Goal: Information Seeking & Learning: Learn about a topic

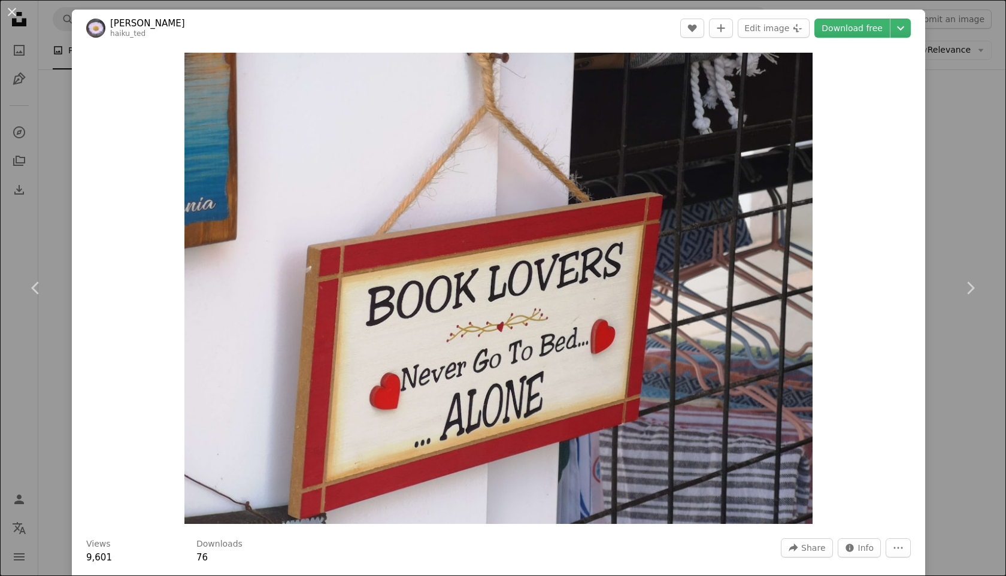
scroll to position [5222, 0]
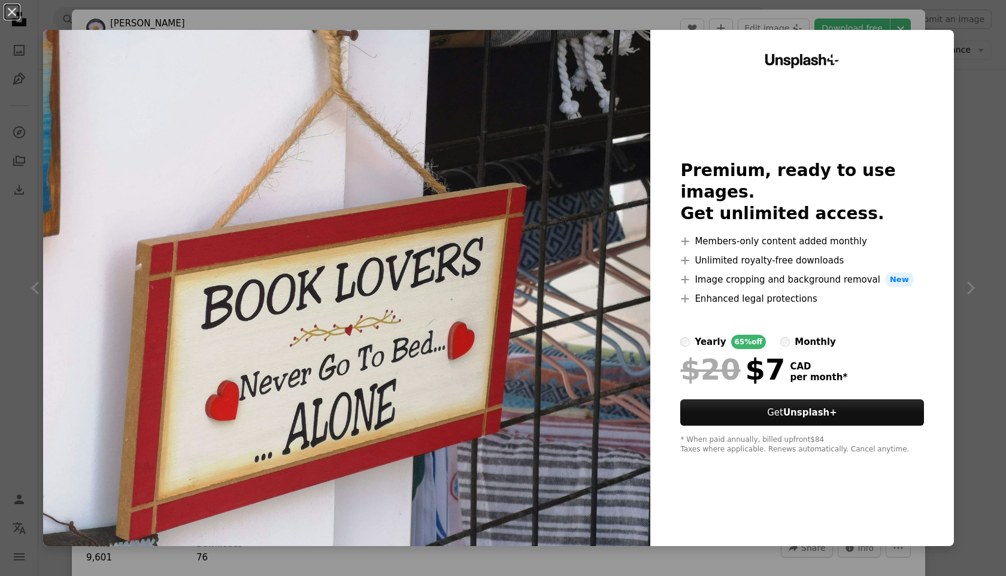
click at [533, 24] on div "An X shape Unsplash+ Premium, ready to use images. Get unlimited access. A plus…" at bounding box center [503, 288] width 1006 height 576
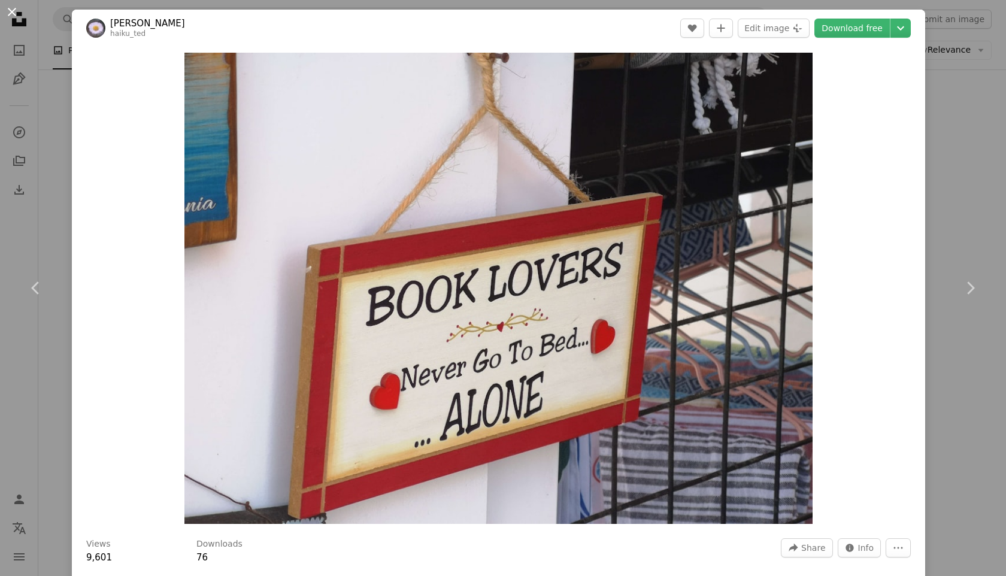
click at [12, 13] on button "An X shape" at bounding box center [12, 12] width 14 height 14
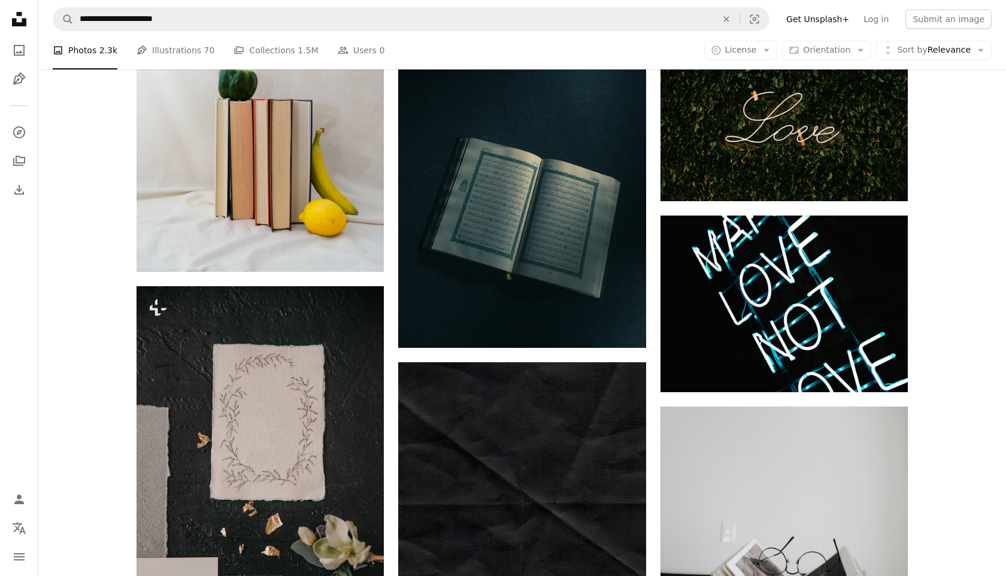
scroll to position [8093, 0]
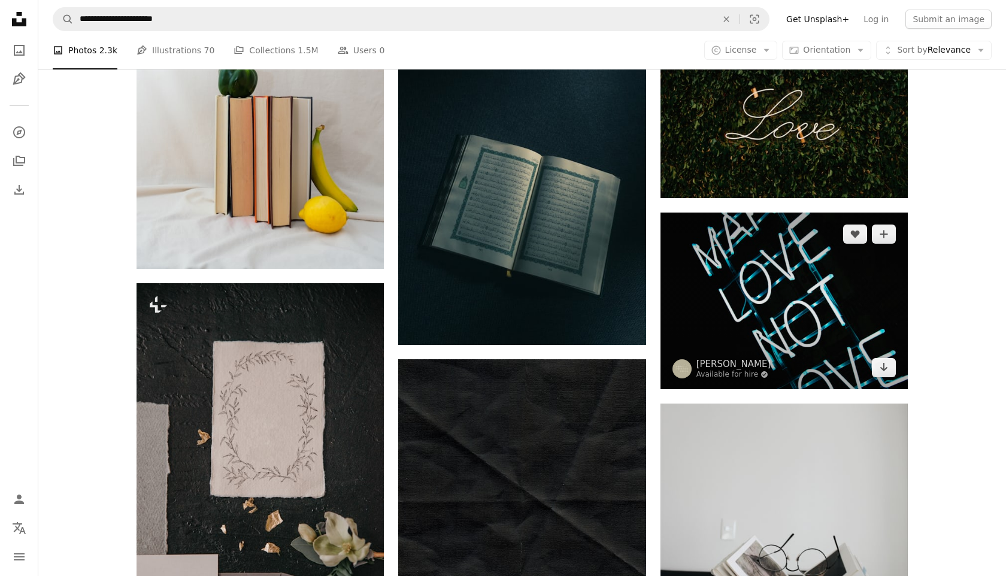
click at [784, 293] on img at bounding box center [784, 301] width 247 height 177
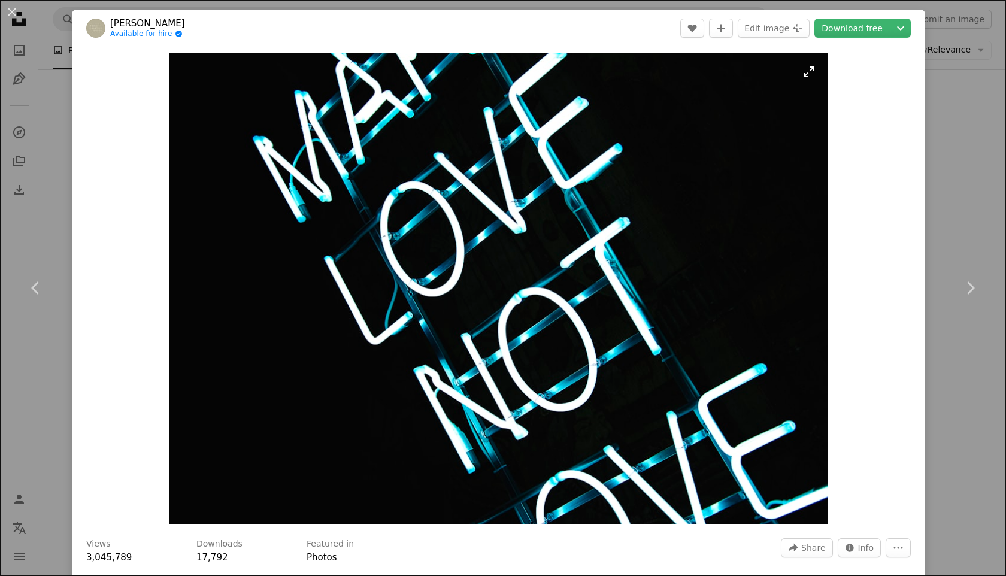
click at [451, 195] on img "Zoom in on this image" at bounding box center [499, 288] width 660 height 471
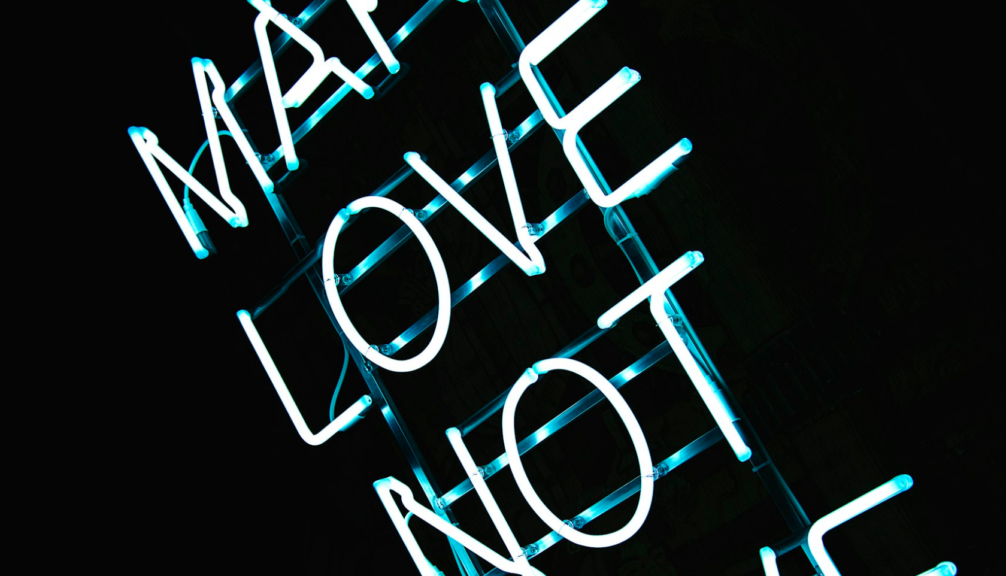
scroll to position [72, 0]
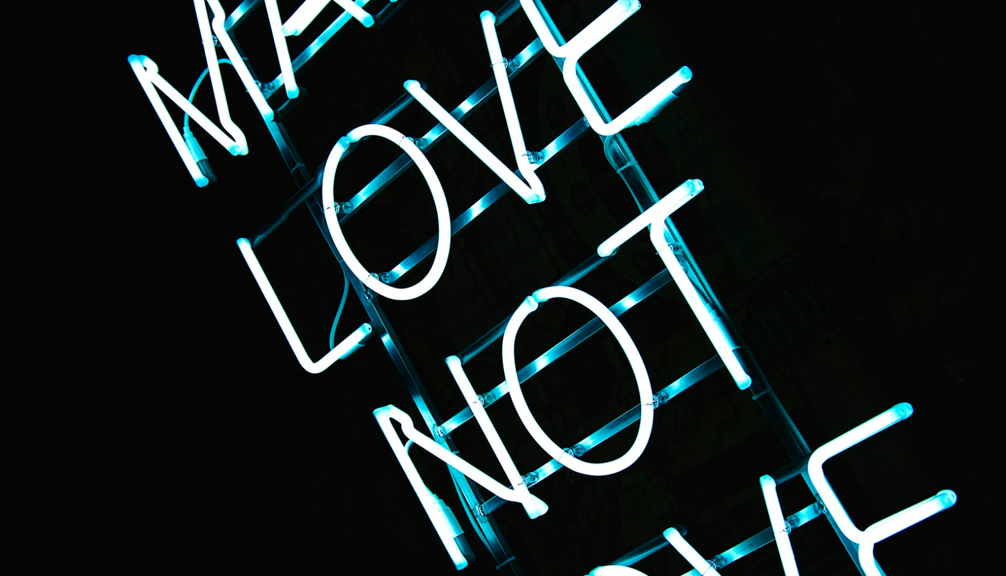
click at [451, 195] on img "Zoom out on this image" at bounding box center [503, 288] width 1008 height 720
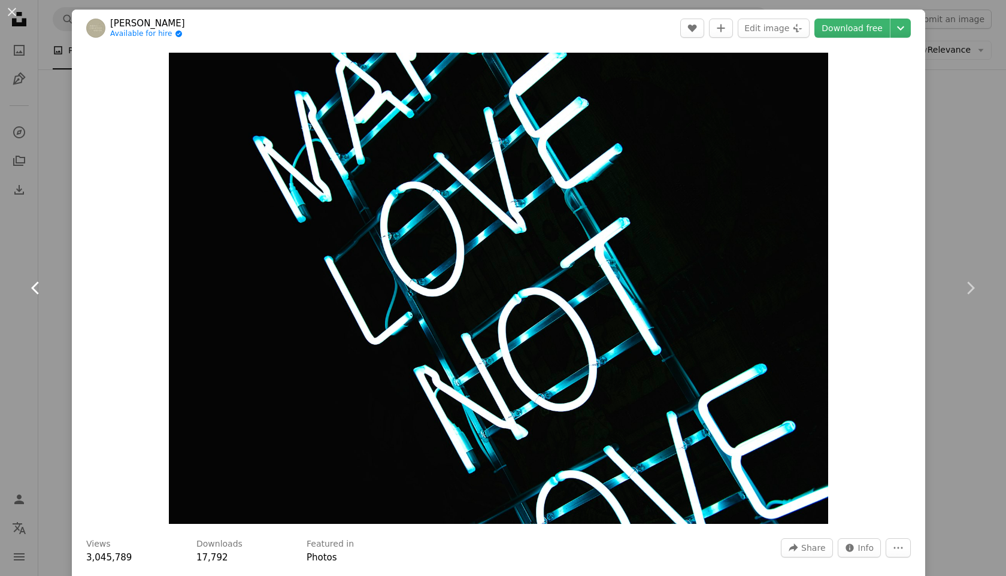
click at [46, 281] on link "Chevron left" at bounding box center [36, 288] width 72 height 115
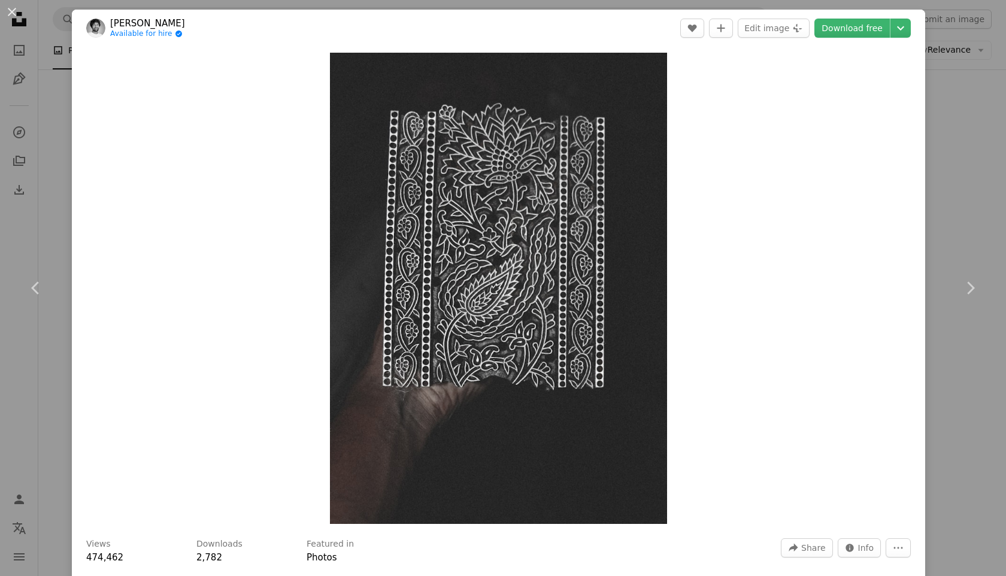
click at [957, 114] on div "An X shape Chevron left Chevron right [PERSON_NAME] Available for hire A checkm…" at bounding box center [503, 288] width 1006 height 576
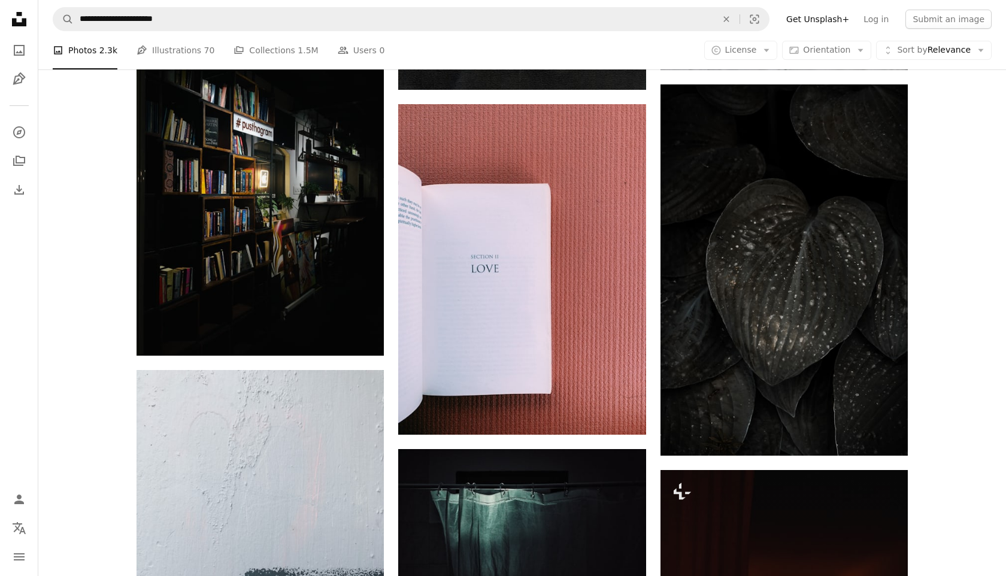
scroll to position [8735, 0]
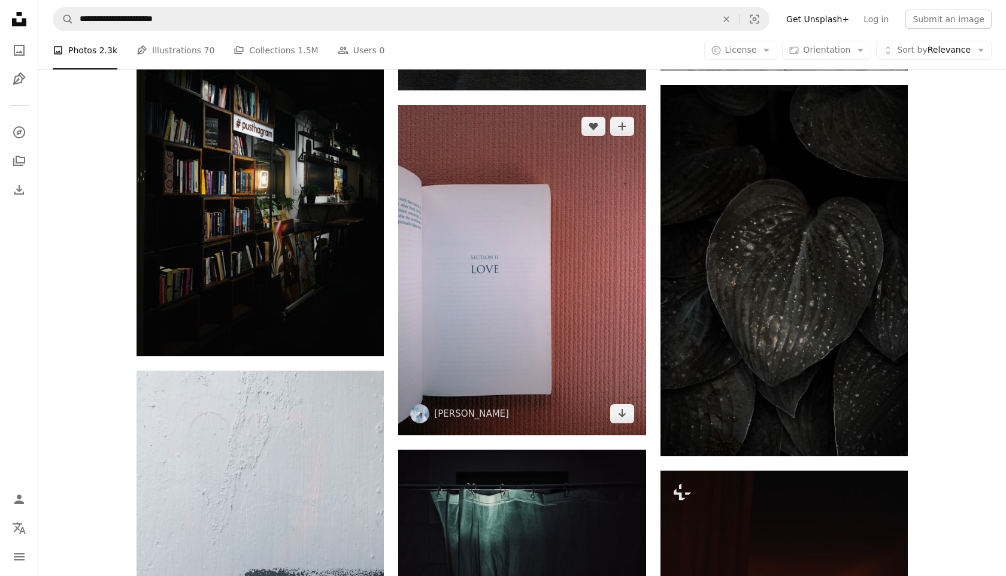
click at [520, 283] on img at bounding box center [521, 270] width 247 height 330
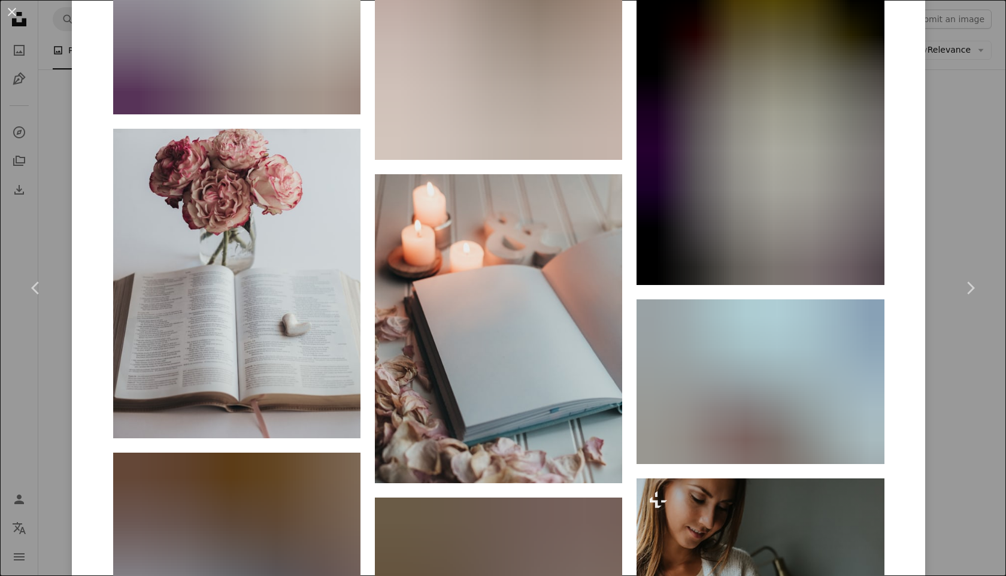
scroll to position [5981, 0]
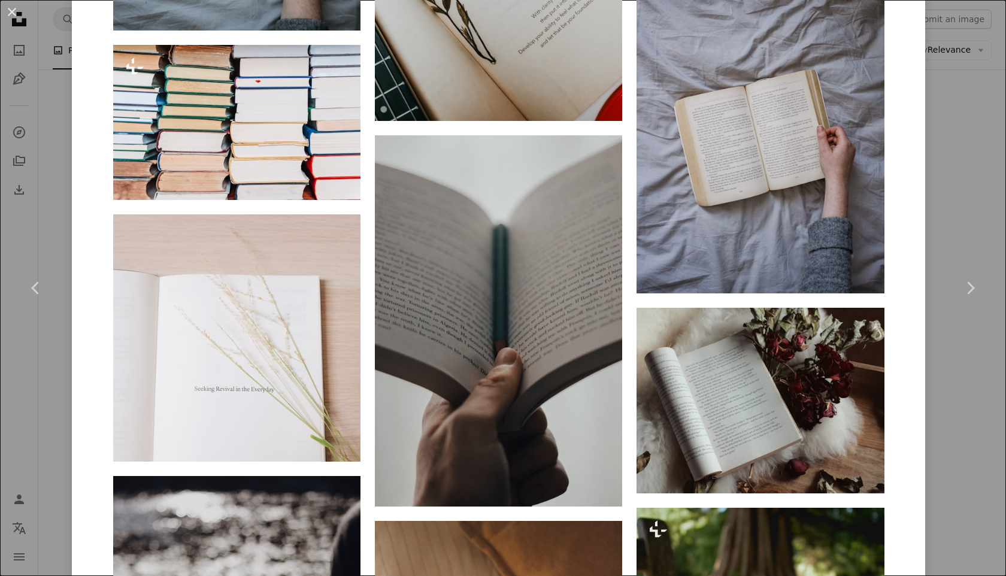
click at [972, 128] on div "An X shape Chevron left Chevron right [PERSON_NAME] anj_mehta A heart A plus si…" at bounding box center [503, 288] width 1006 height 576
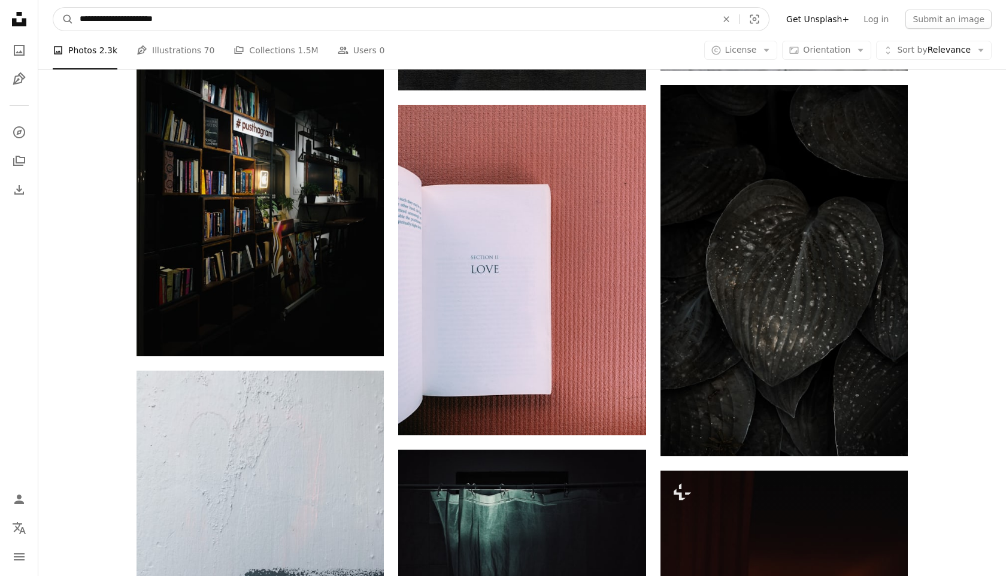
click at [135, 17] on input "**********" at bounding box center [394, 19] width 640 height 23
type input "**********"
click at [53, 8] on button "A magnifying glass" at bounding box center [63, 19] width 20 height 23
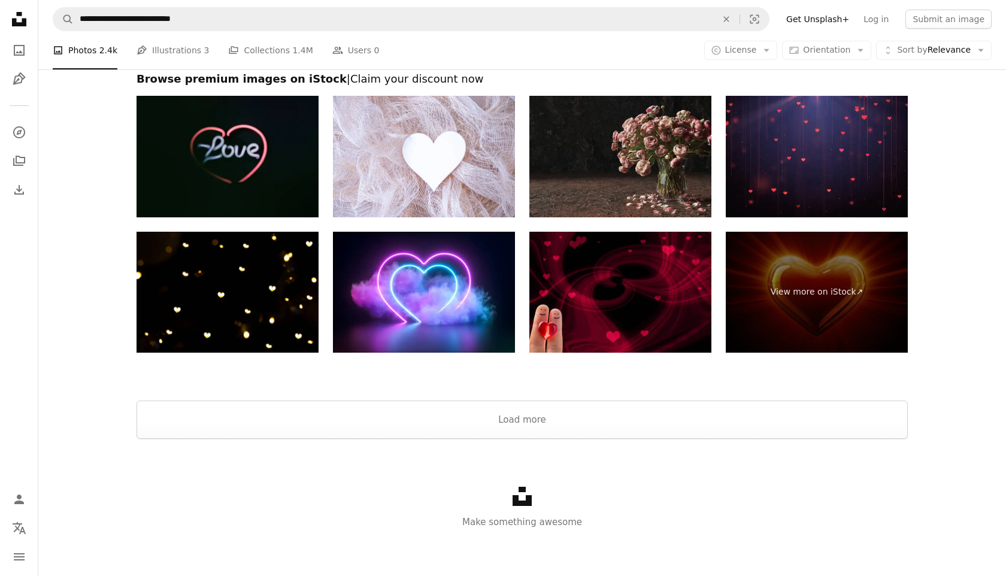
scroll to position [2404, 0]
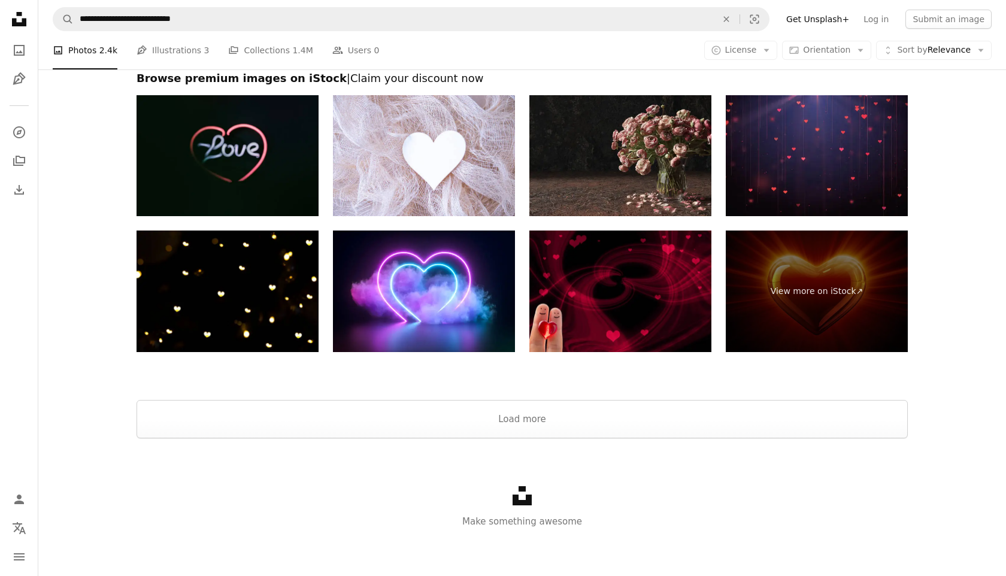
click at [454, 398] on div at bounding box center [522, 385] width 968 height 29
click at [460, 429] on button "Load more" at bounding box center [523, 419] width 772 height 38
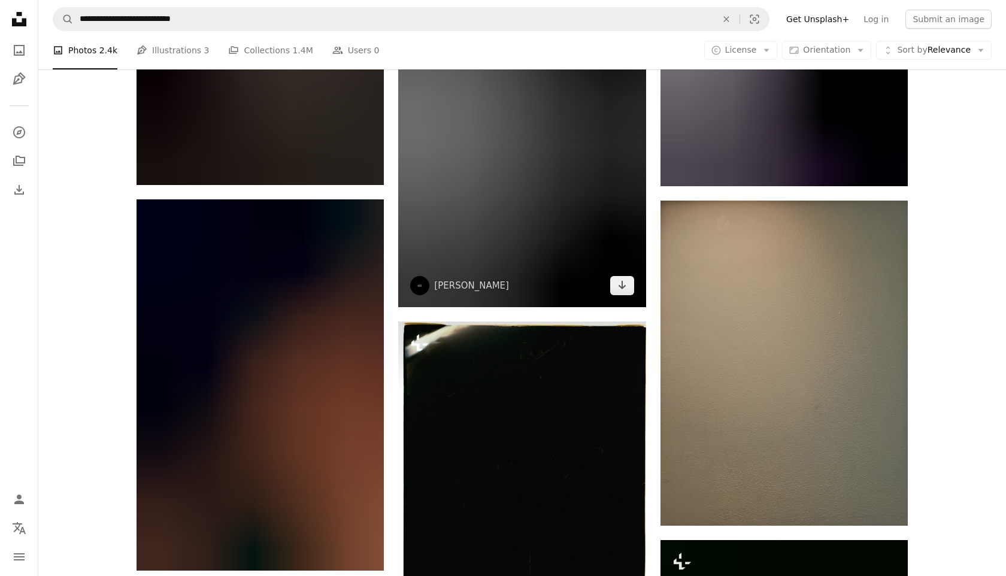
scroll to position [10465, 0]
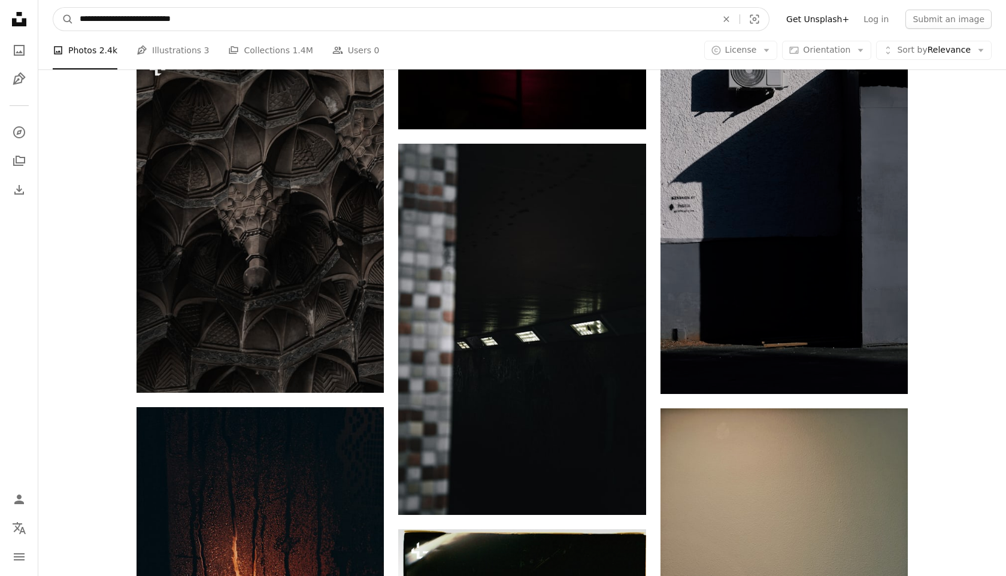
click at [155, 19] on input "**********" at bounding box center [394, 19] width 640 height 23
type input "**********"
click at [53, 8] on button "A magnifying glass" at bounding box center [63, 19] width 20 height 23
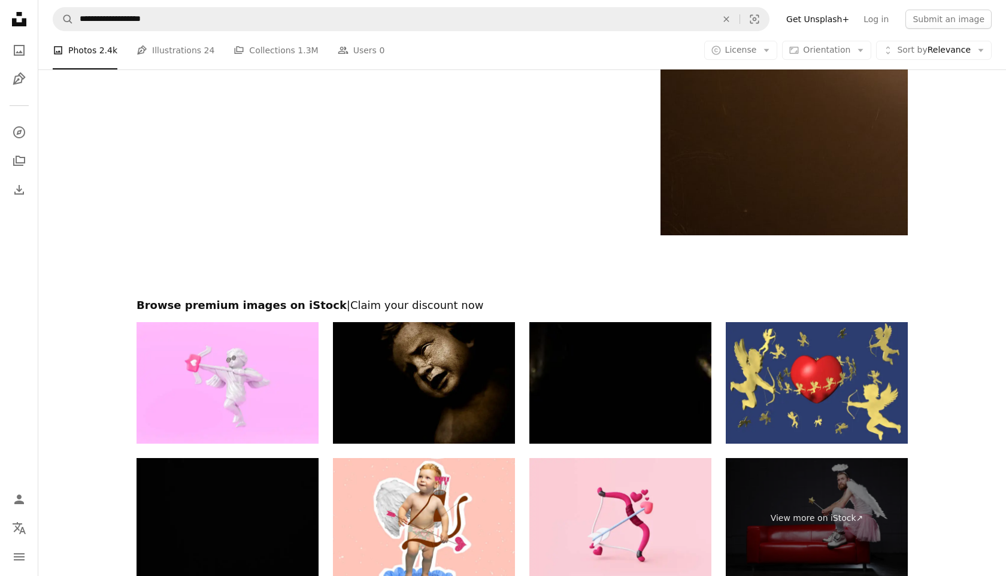
scroll to position [2473, 0]
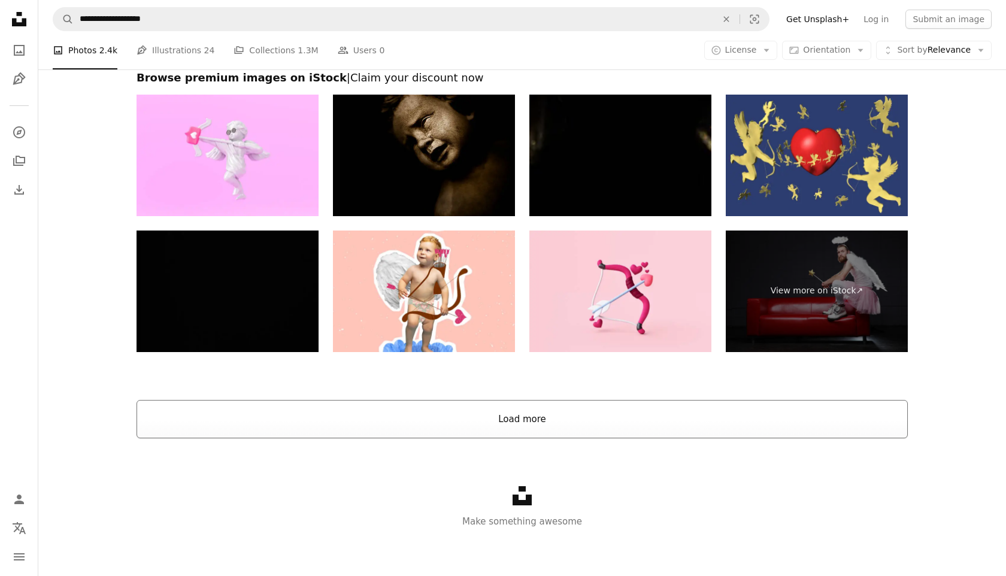
click at [395, 412] on button "Load more" at bounding box center [523, 419] width 772 height 38
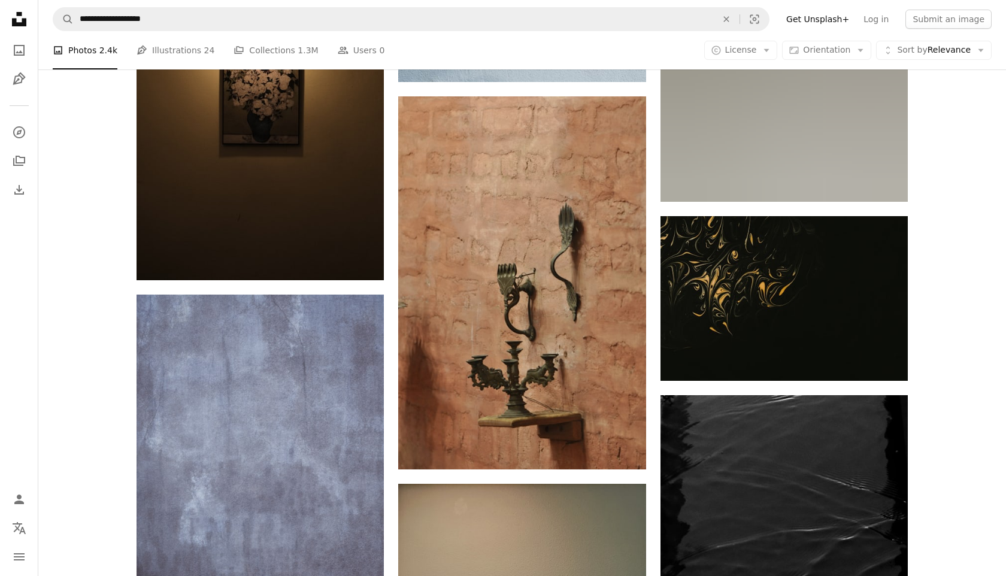
scroll to position [4362, 0]
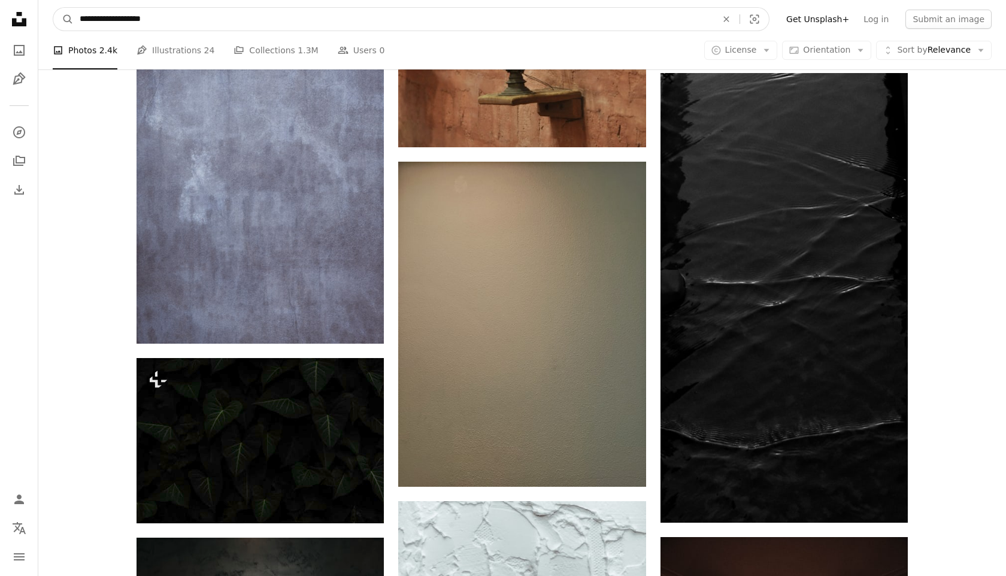
click at [101, 14] on input "**********" at bounding box center [394, 19] width 640 height 23
type input "**********"
click button "A magnifying glass" at bounding box center [63, 19] width 20 height 23
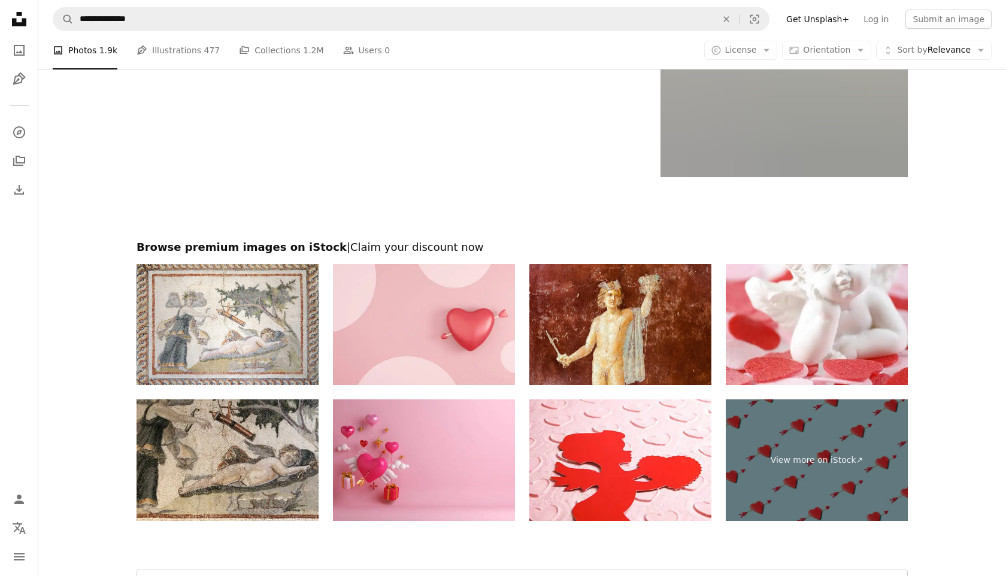
scroll to position [2648, 0]
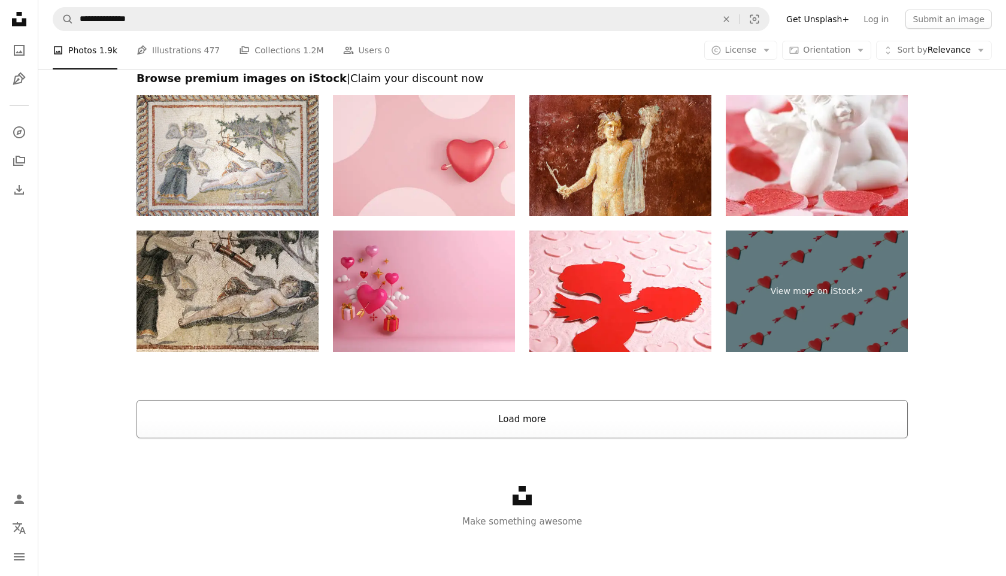
click at [429, 426] on button "Load more" at bounding box center [523, 419] width 772 height 38
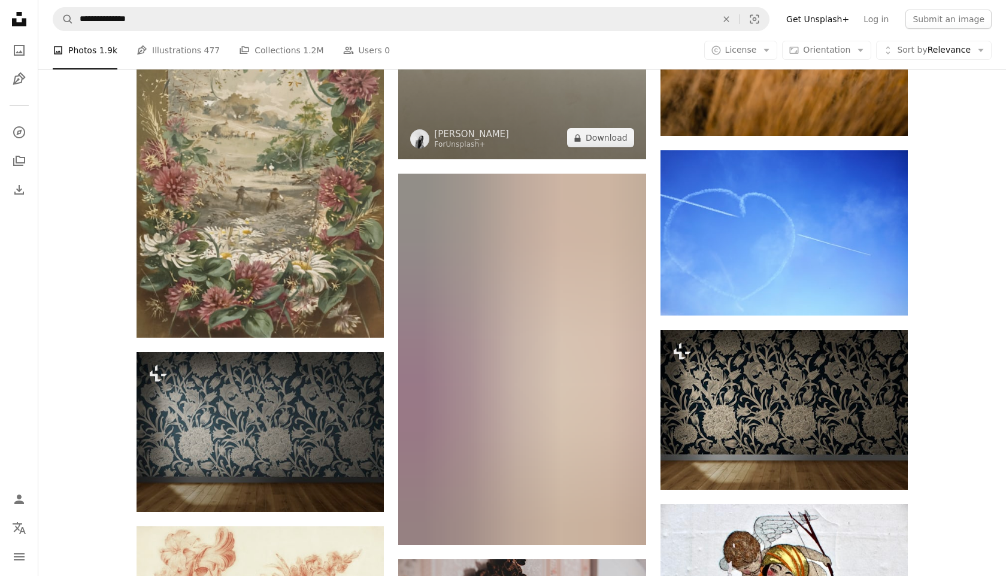
scroll to position [1128, 0]
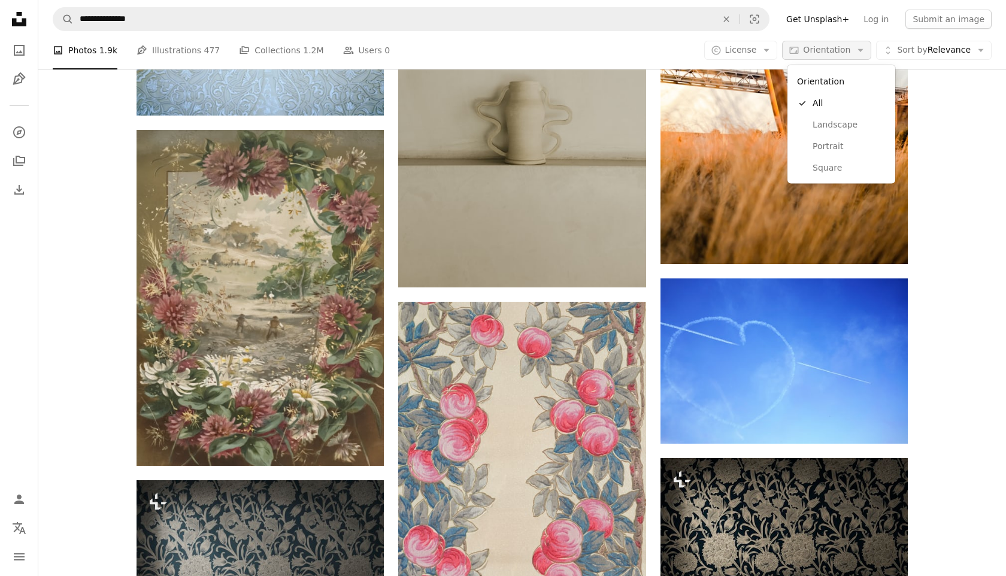
click at [834, 46] on span "Orientation" at bounding box center [826, 50] width 47 height 10
click at [829, 123] on span "Landscape" at bounding box center [849, 125] width 73 height 12
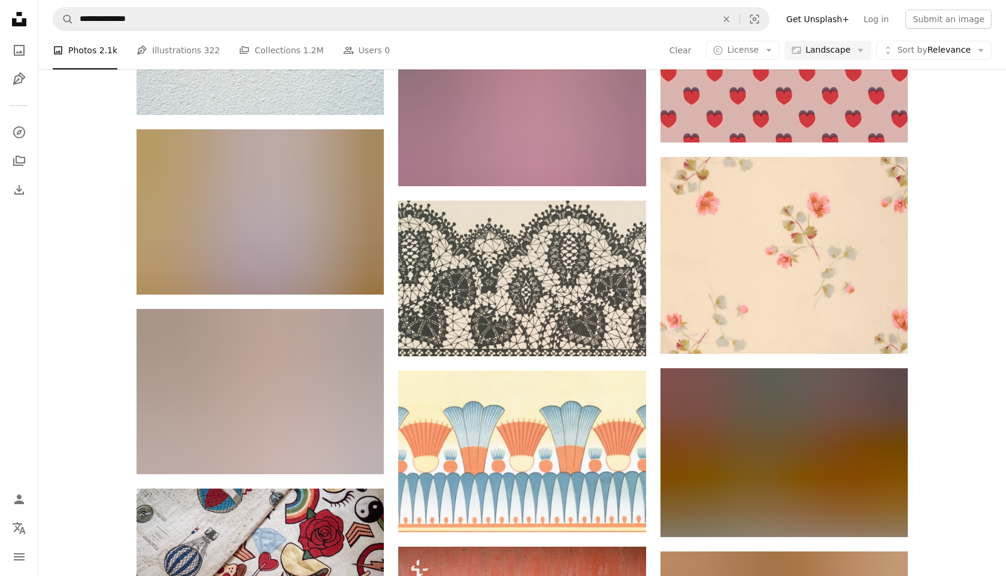
scroll to position [4233, 0]
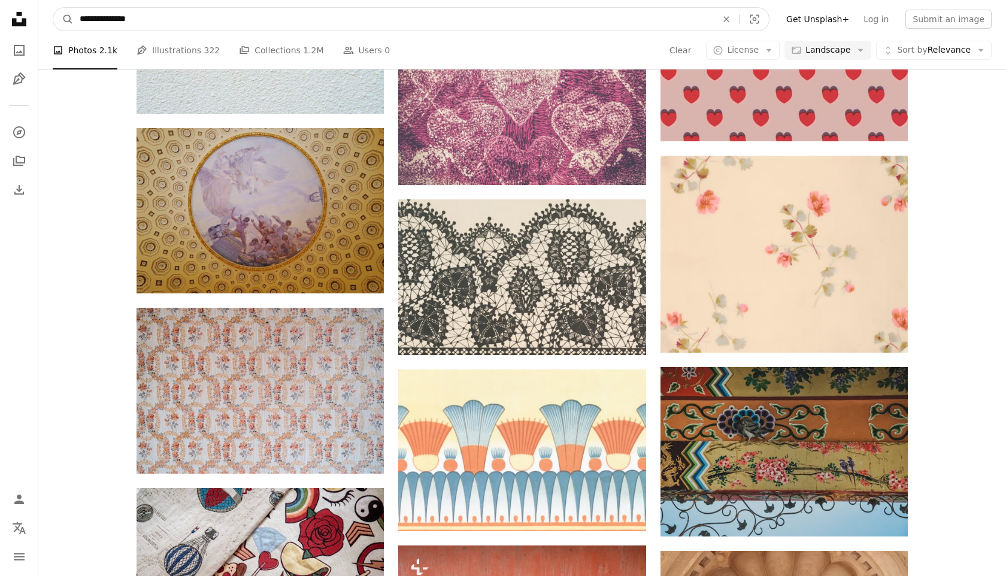
click at [156, 23] on input "**********" at bounding box center [394, 19] width 640 height 23
type input "*****"
click button "A magnifying glass" at bounding box center [63, 19] width 20 height 23
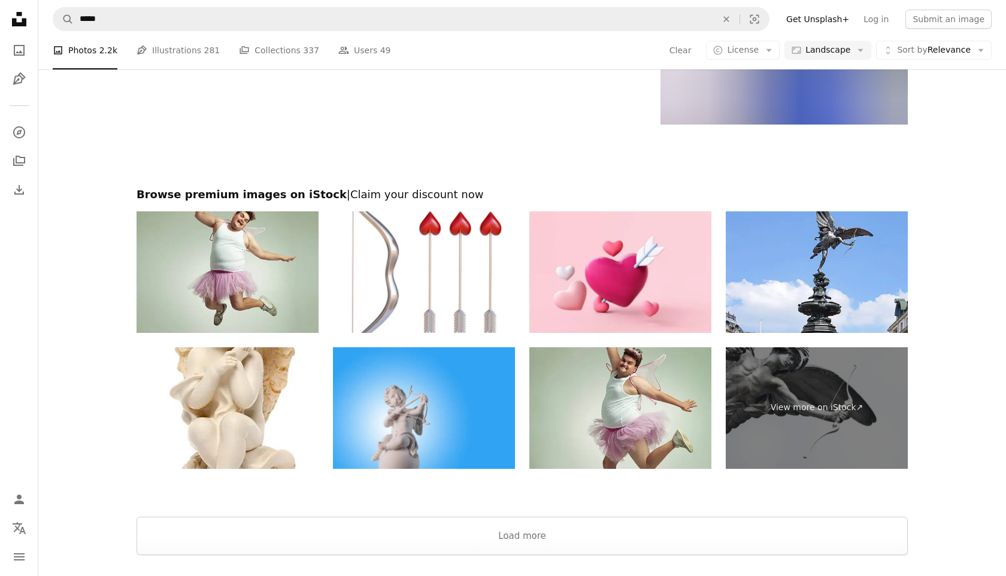
scroll to position [1690, 0]
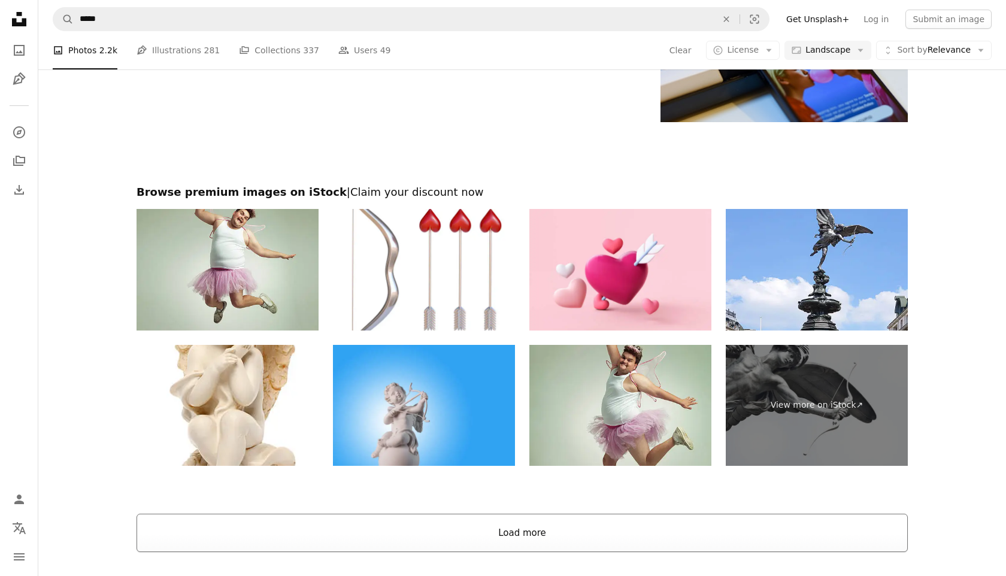
click at [554, 541] on button "Load more" at bounding box center [523, 533] width 772 height 38
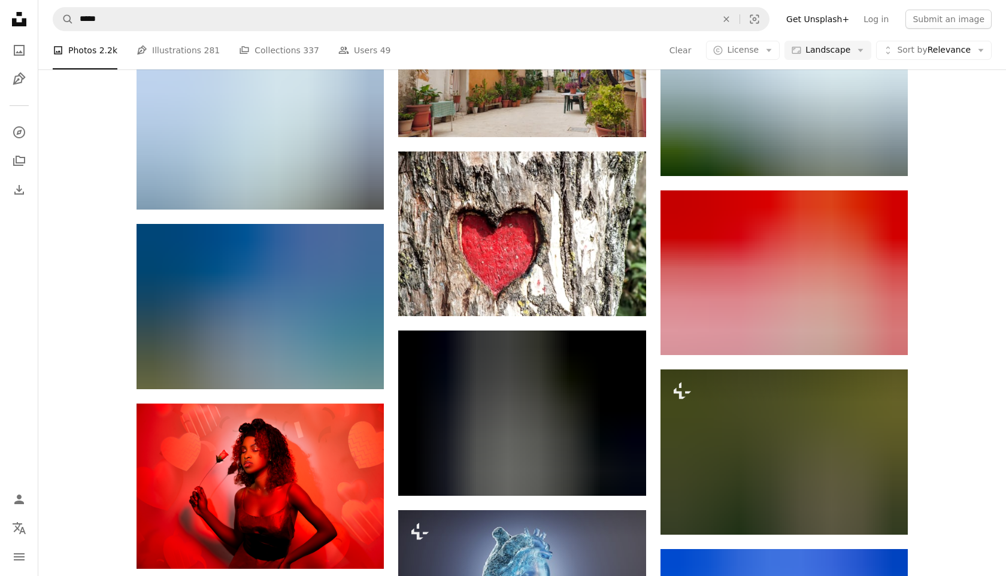
scroll to position [3362, 0]
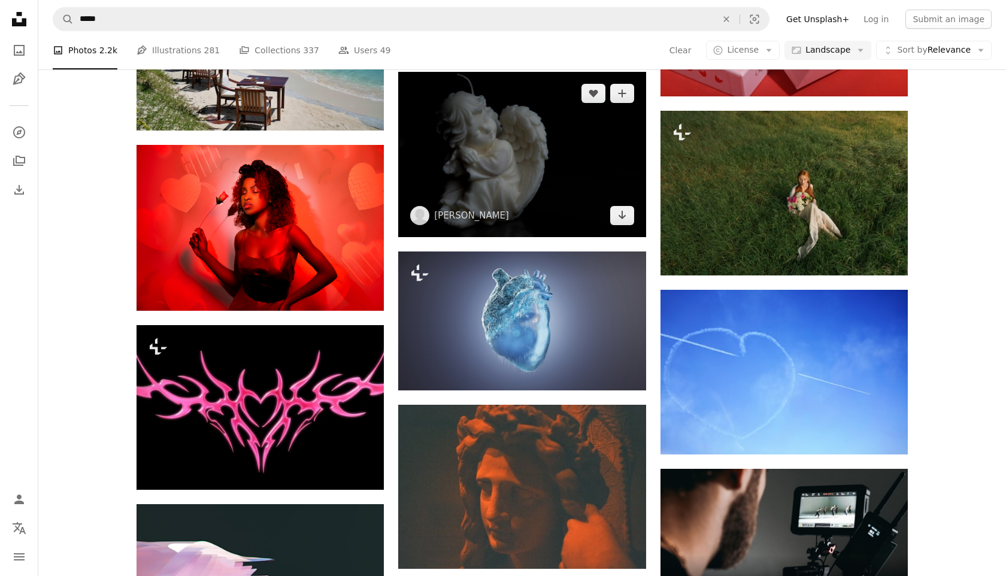
click at [562, 189] on img at bounding box center [521, 154] width 247 height 165
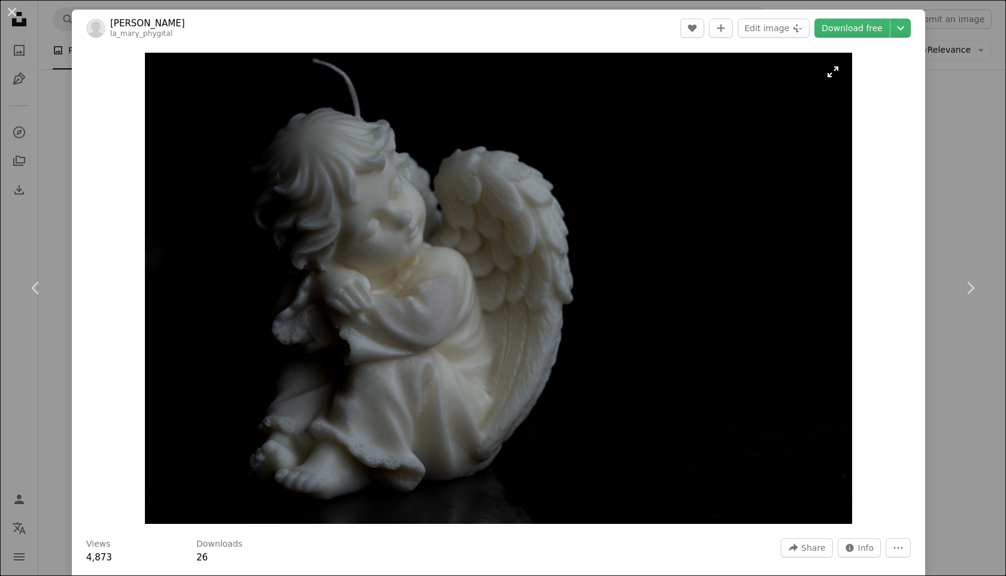
click at [488, 270] on img "Zoom in on this image" at bounding box center [498, 288] width 707 height 471
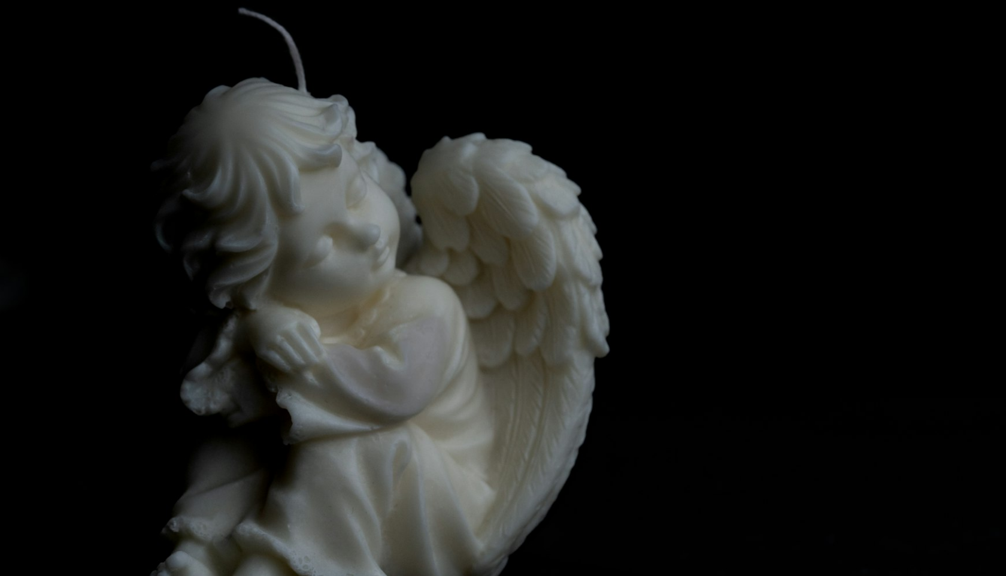
scroll to position [47, 0]
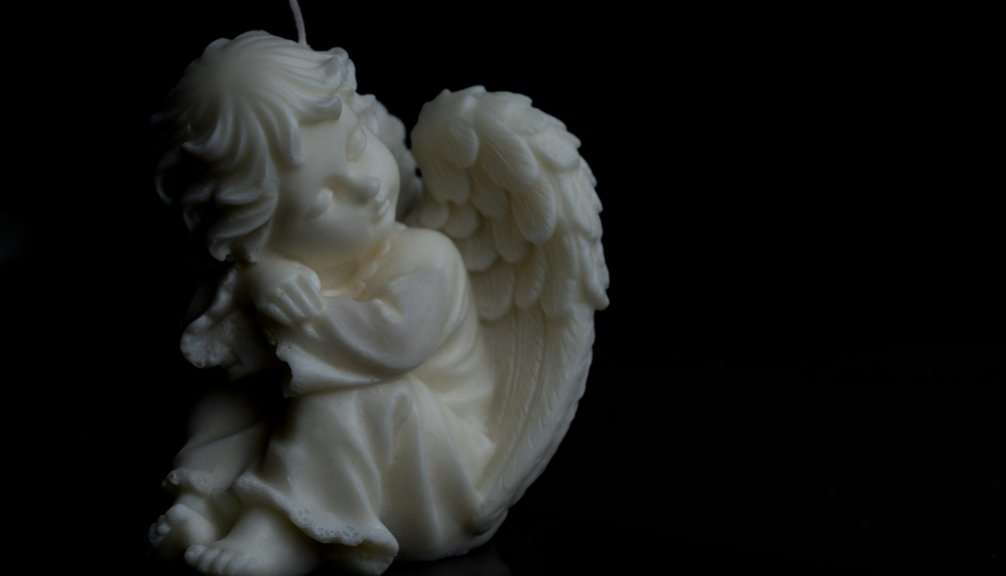
click at [488, 270] on img "Zoom out on this image" at bounding box center [503, 287] width 1008 height 671
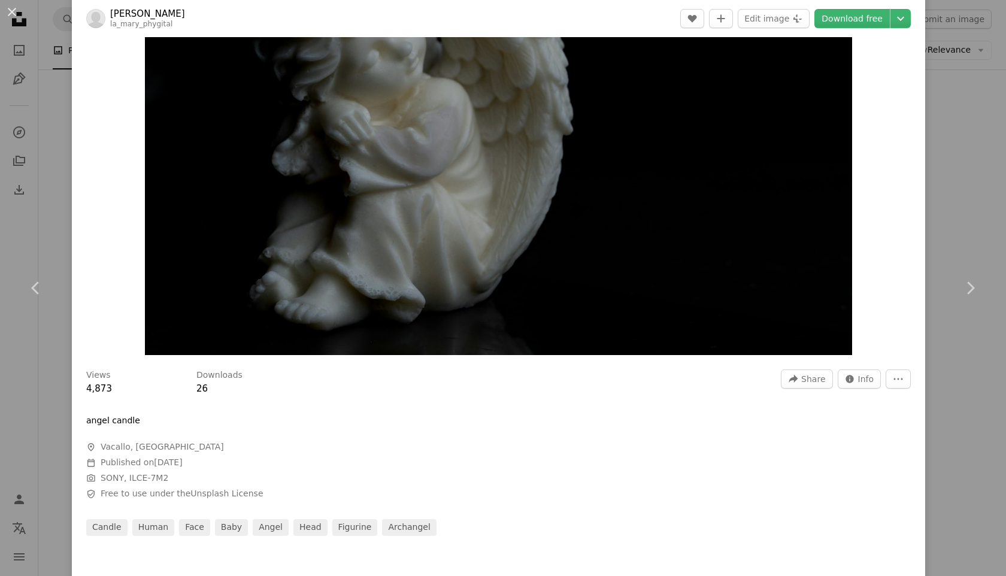
scroll to position [0, 0]
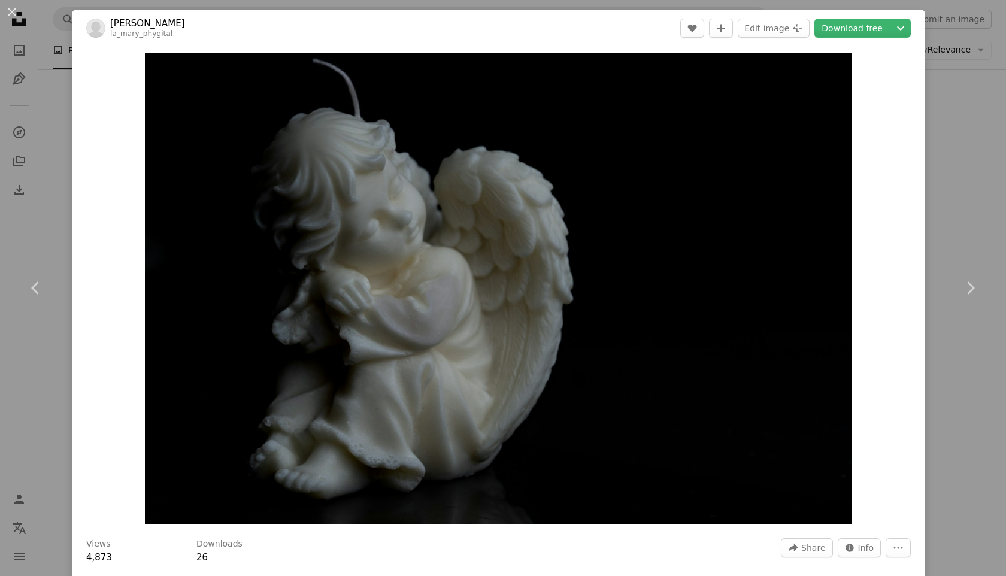
click at [52, 29] on div "An X shape Chevron left Chevron right [PERSON_NAME] la_mary_phygital A heart A …" at bounding box center [503, 288] width 1006 height 576
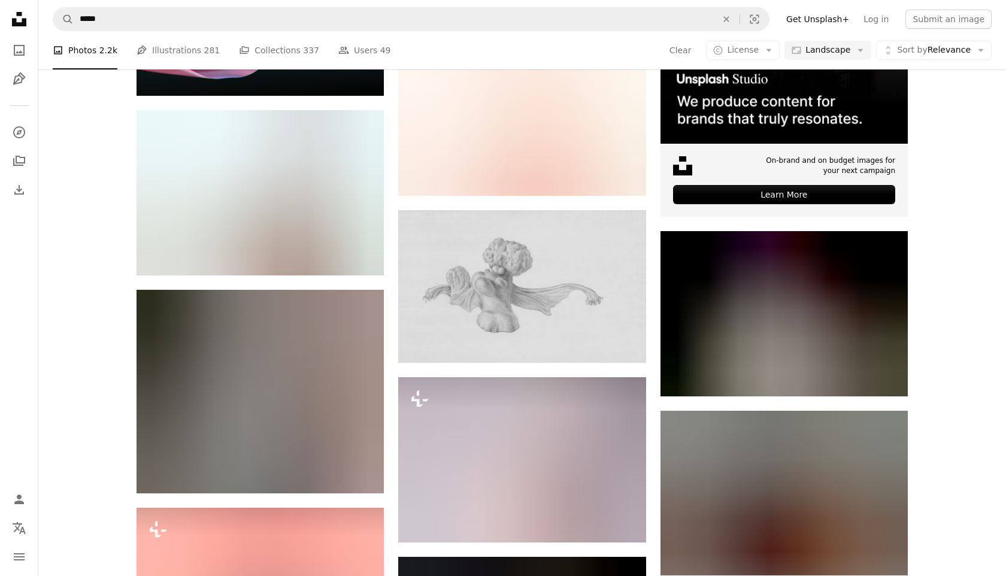
scroll to position [3935, 0]
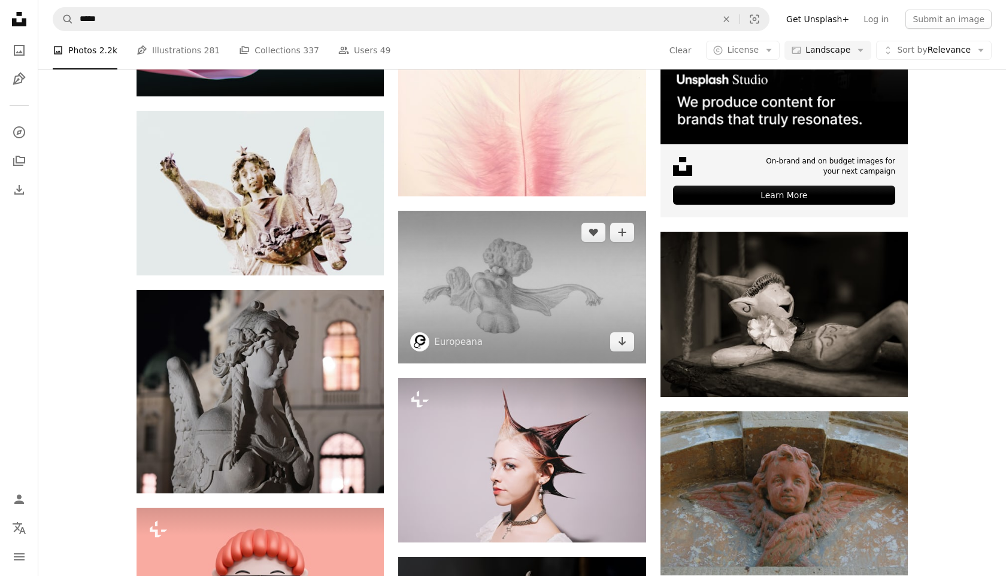
click at [530, 294] on img at bounding box center [521, 287] width 247 height 153
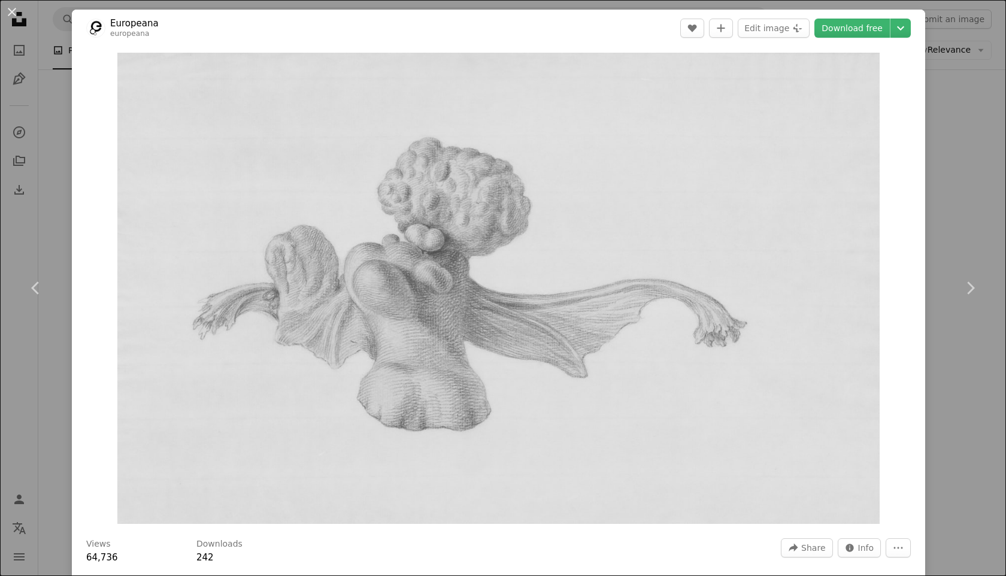
click at [103, 377] on div "Zoom in" at bounding box center [499, 288] width 854 height 483
click at [41, 185] on div "An X shape Chevron left Chevron right Europeana europeana A heart A plus sign E…" at bounding box center [503, 288] width 1006 height 576
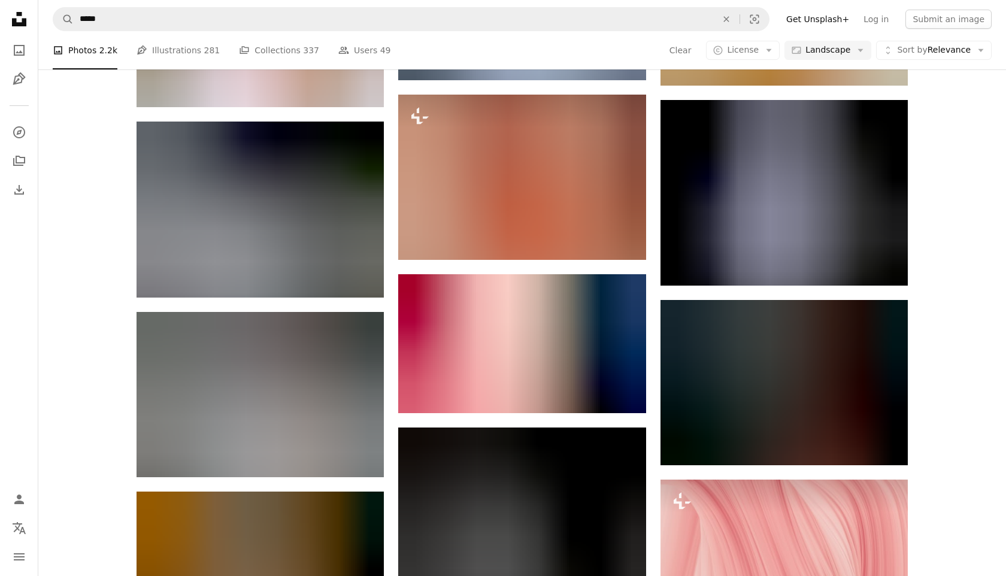
scroll to position [11052, 0]
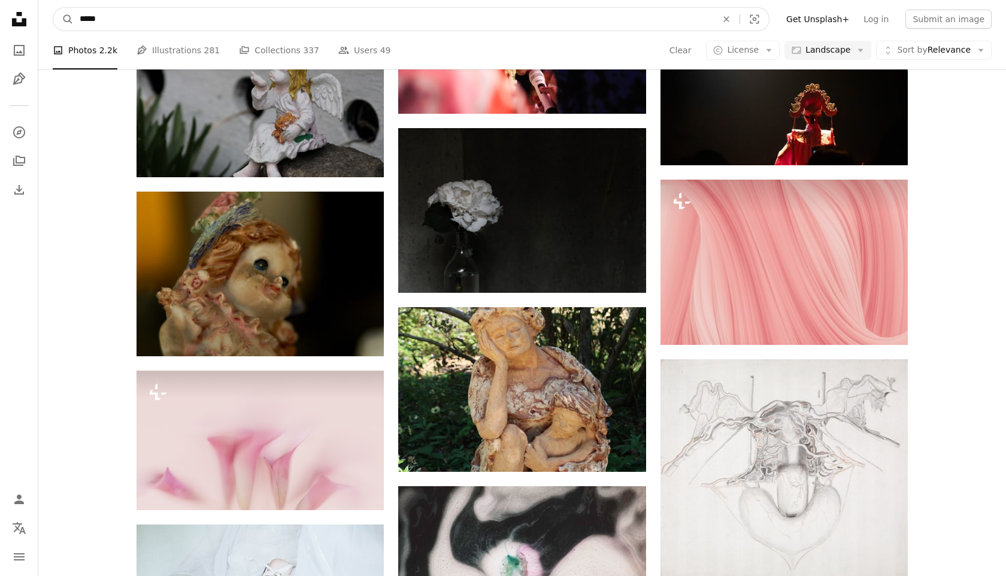
click at [140, 11] on input "*****" at bounding box center [394, 19] width 640 height 23
click at [141, 17] on input "*****" at bounding box center [394, 19] width 640 height 23
type input "**********"
click button "A magnifying glass" at bounding box center [63, 19] width 20 height 23
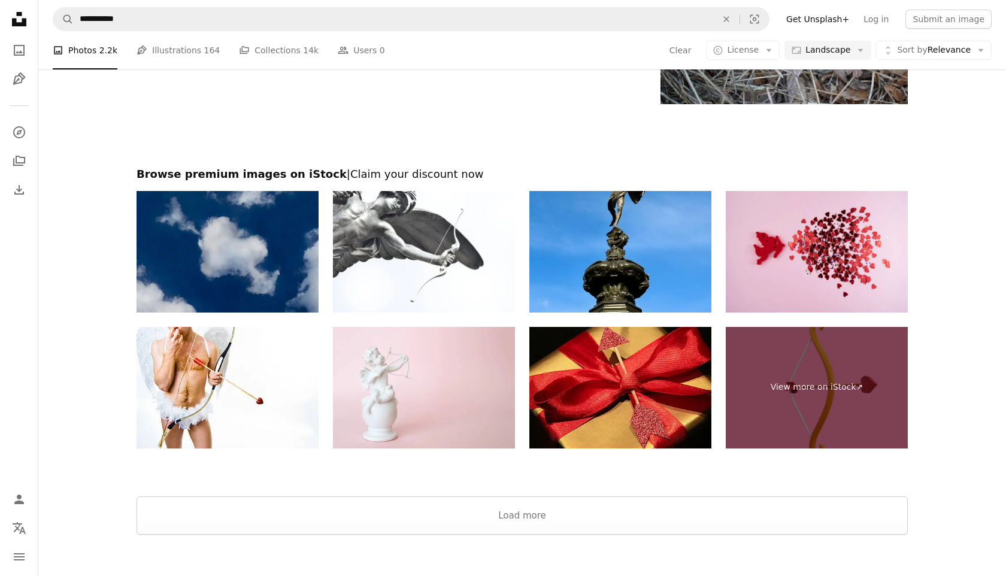
scroll to position [1811, 0]
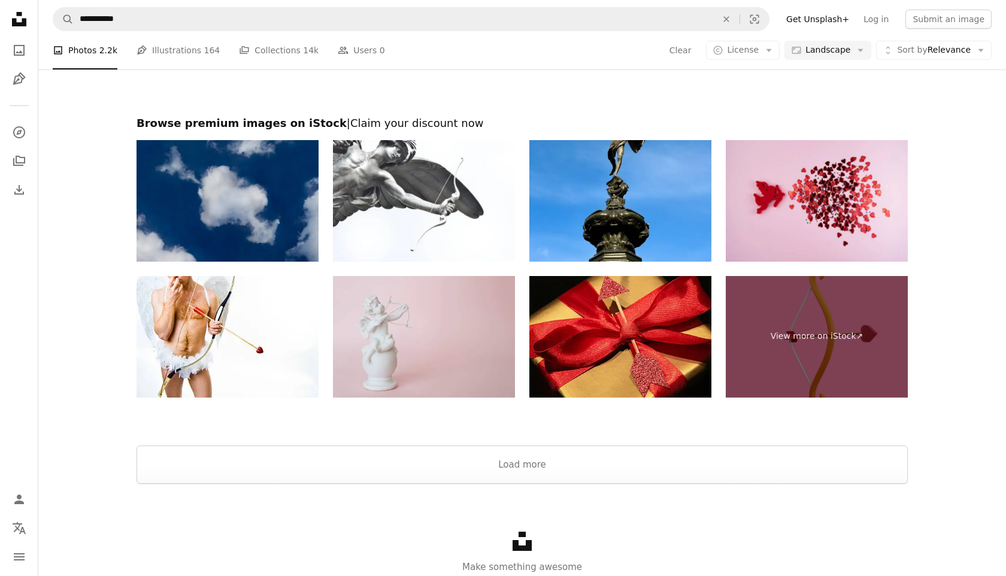
click at [393, 336] on img at bounding box center [424, 337] width 182 height 122
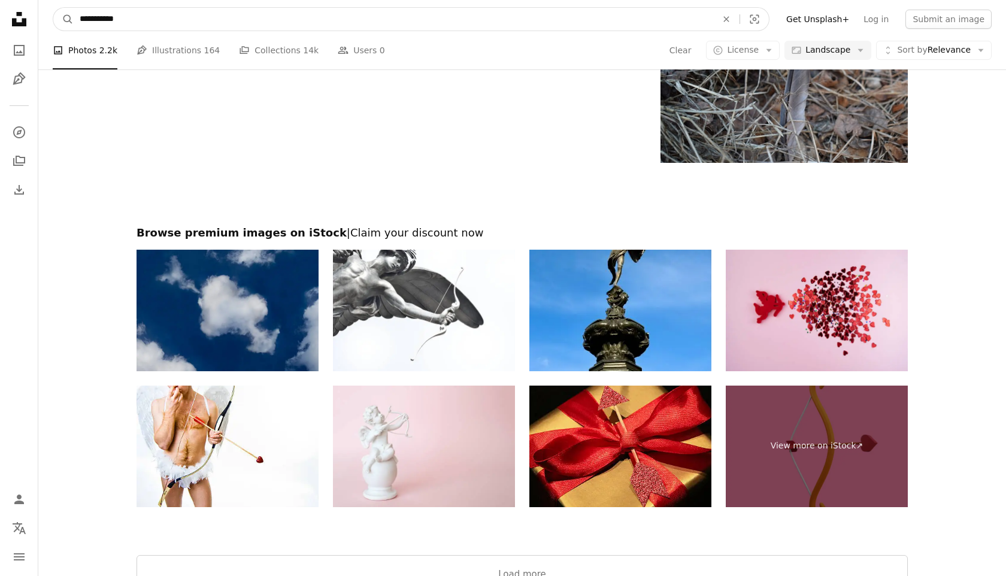
drag, startPoint x: 276, startPoint y: 23, endPoint x: 1, endPoint y: -2, distance: 276.0
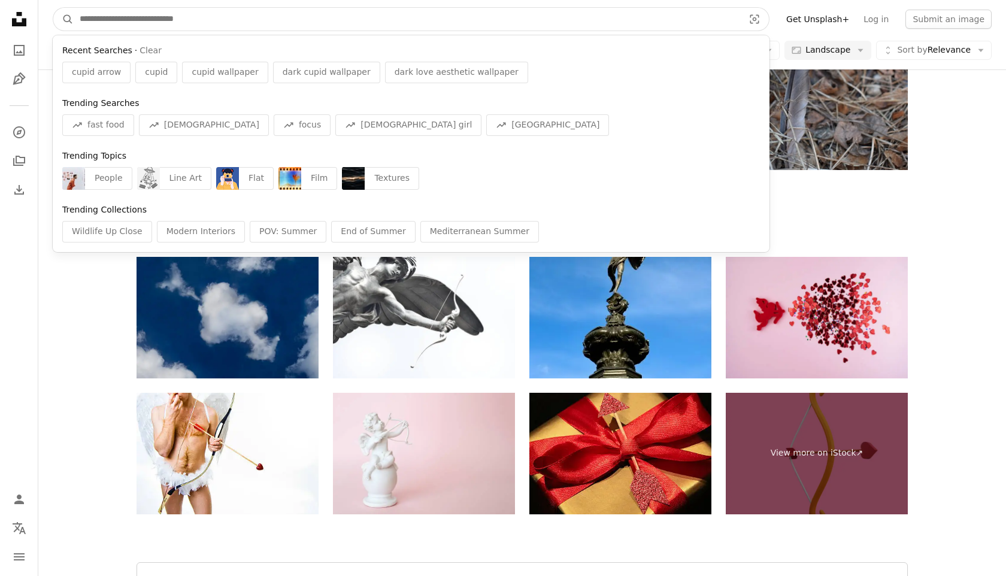
paste input "**********"
type input "**********"
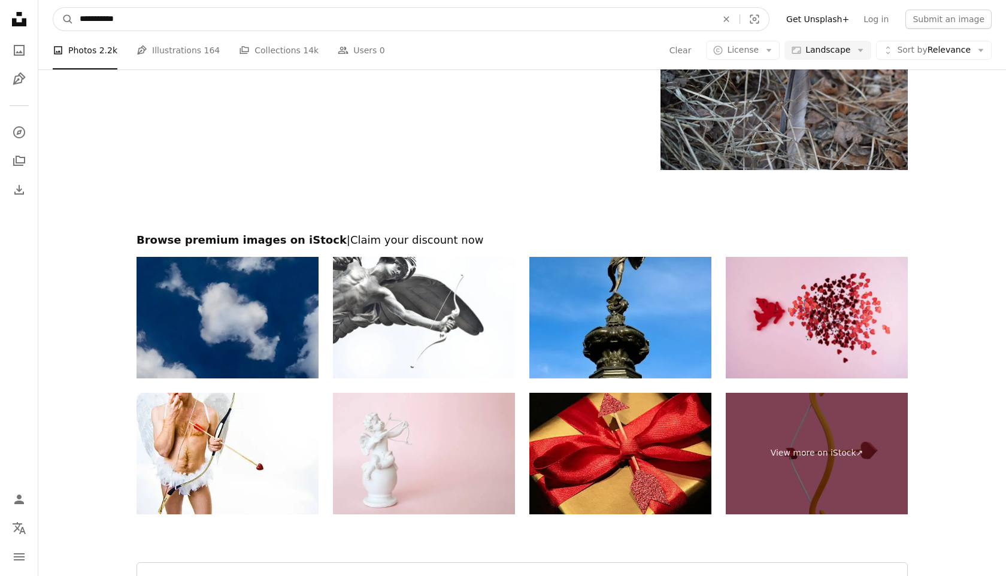
click button "A magnifying glass" at bounding box center [63, 19] width 20 height 23
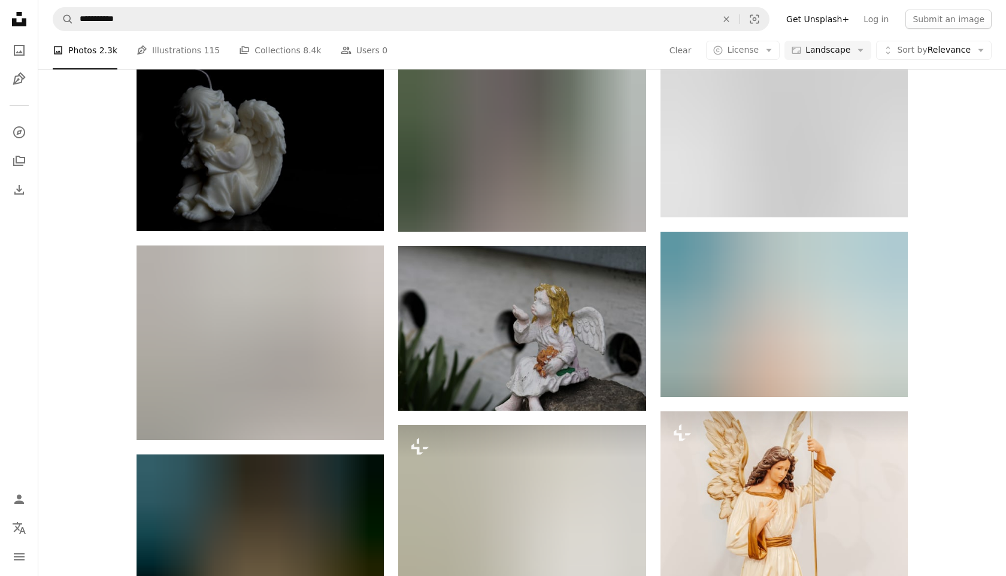
scroll to position [606, 0]
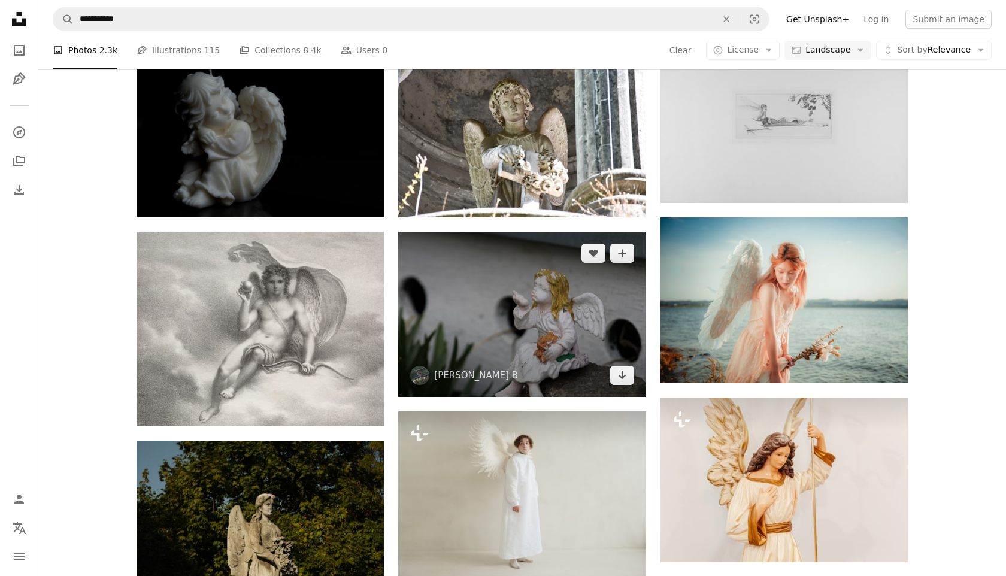
click at [520, 326] on img at bounding box center [521, 314] width 247 height 165
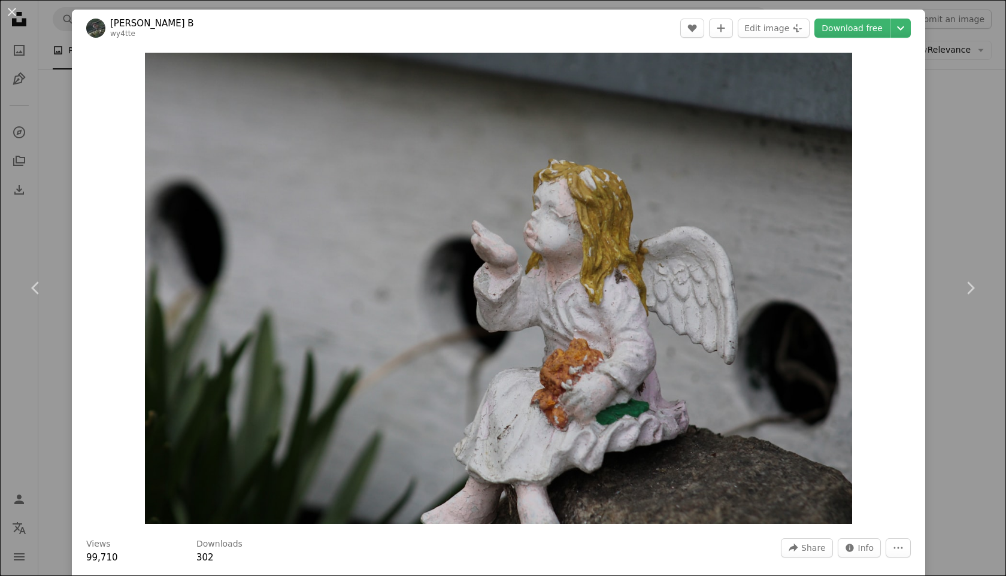
click at [966, 95] on div "An X shape Chevron left Chevron right [PERSON_NAME] B wy4tte A heart A plus sig…" at bounding box center [503, 288] width 1006 height 576
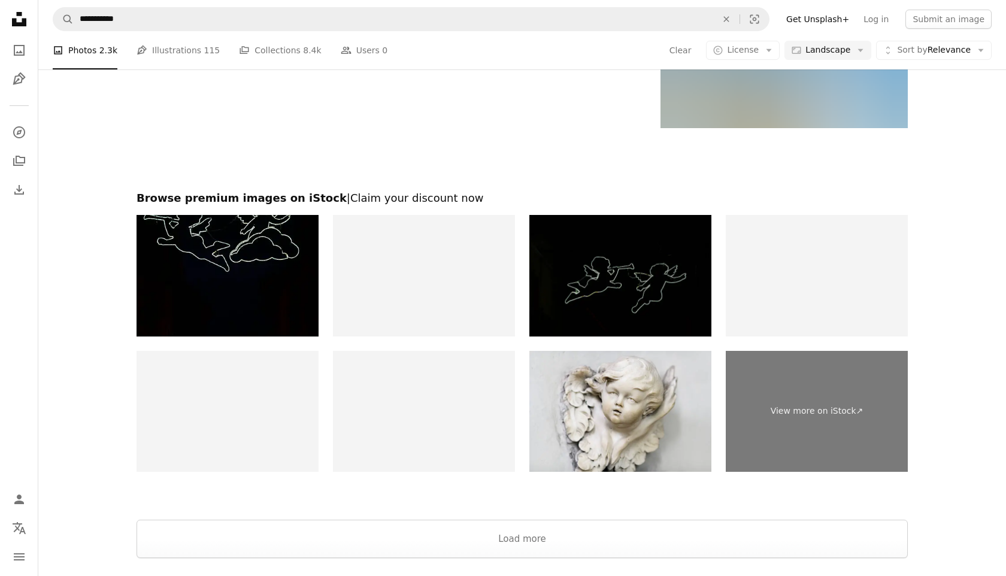
scroll to position [1736, 0]
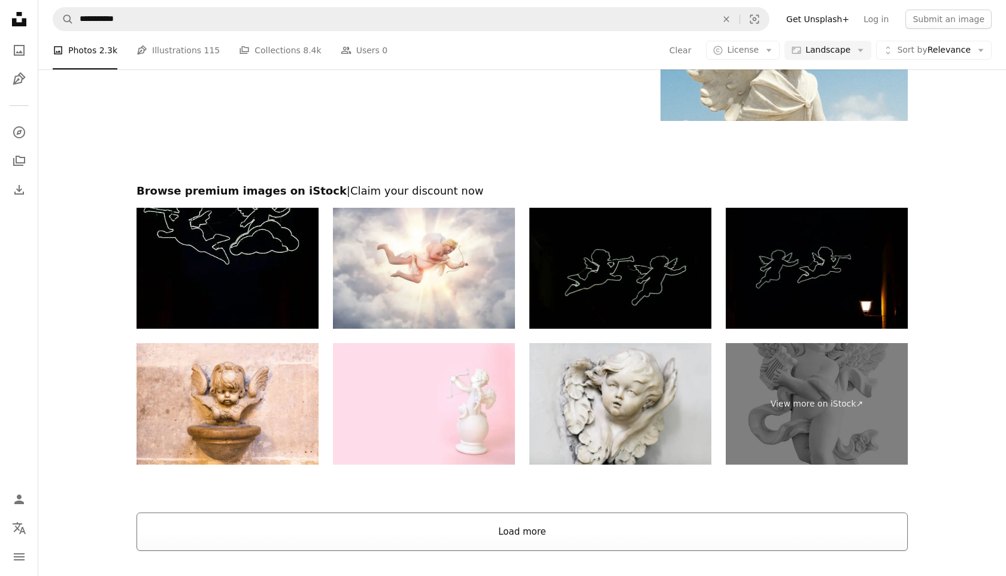
click at [580, 525] on button "Load more" at bounding box center [523, 532] width 772 height 38
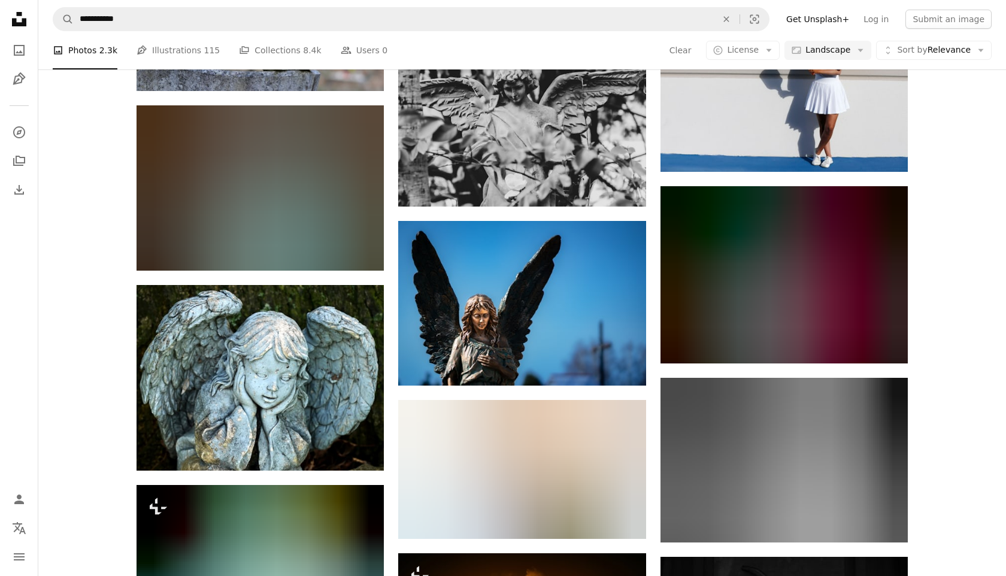
scroll to position [2739, 0]
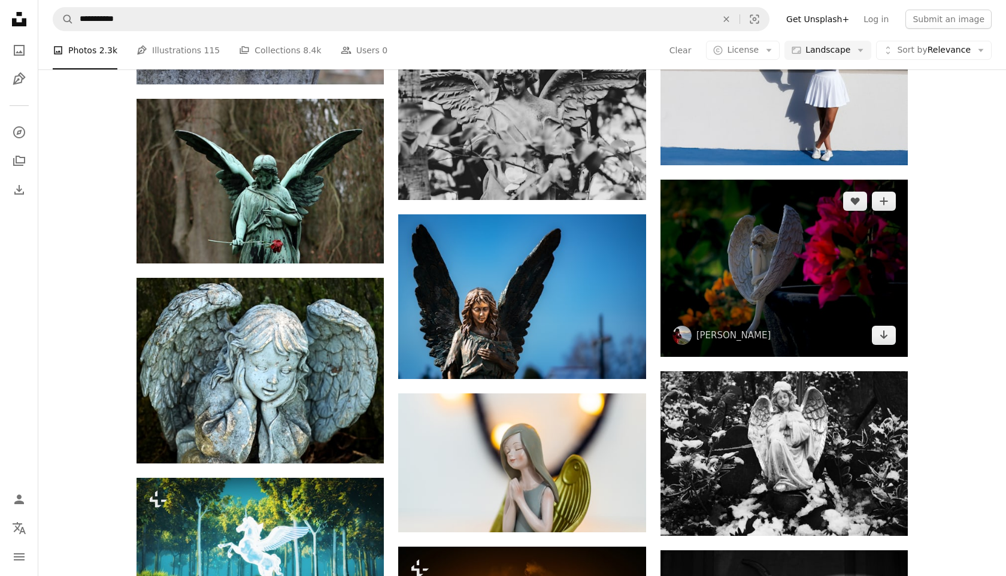
click at [733, 288] on img at bounding box center [784, 268] width 247 height 177
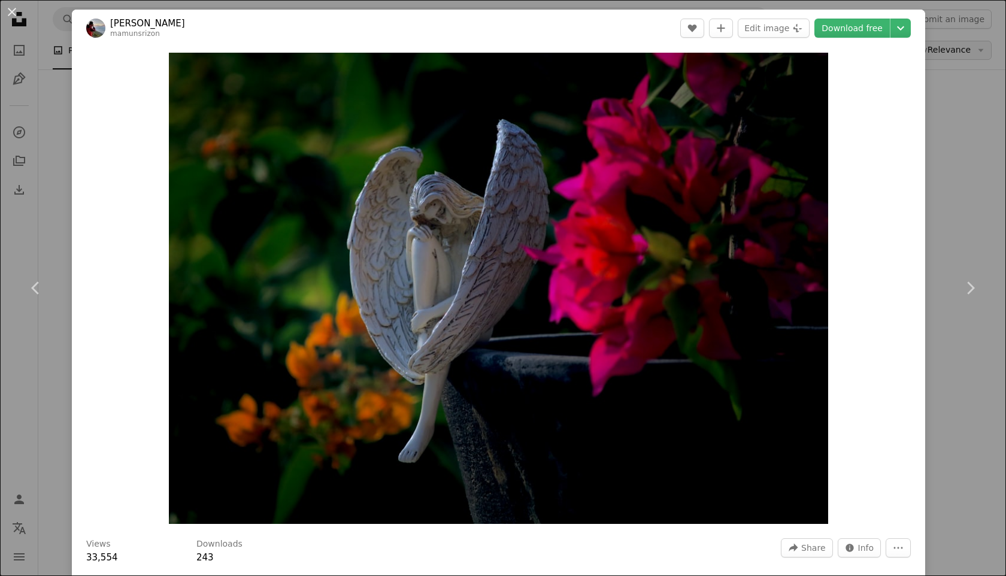
click at [958, 53] on div "An X shape Chevron left Chevron right Mamun Srizon mamunsrizon A heart A plus s…" at bounding box center [503, 288] width 1006 height 576
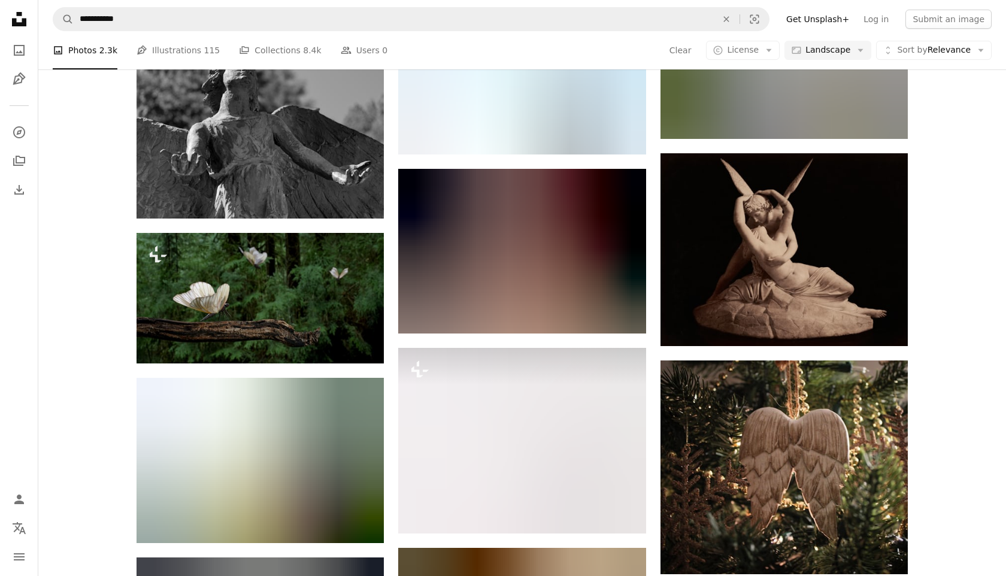
scroll to position [9636, 0]
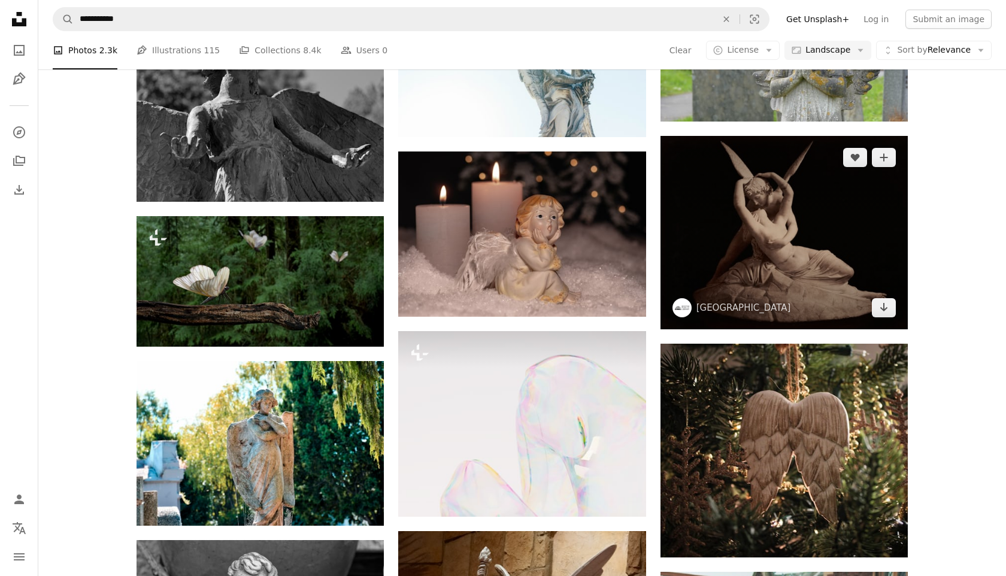
click at [785, 245] on img at bounding box center [784, 232] width 247 height 193
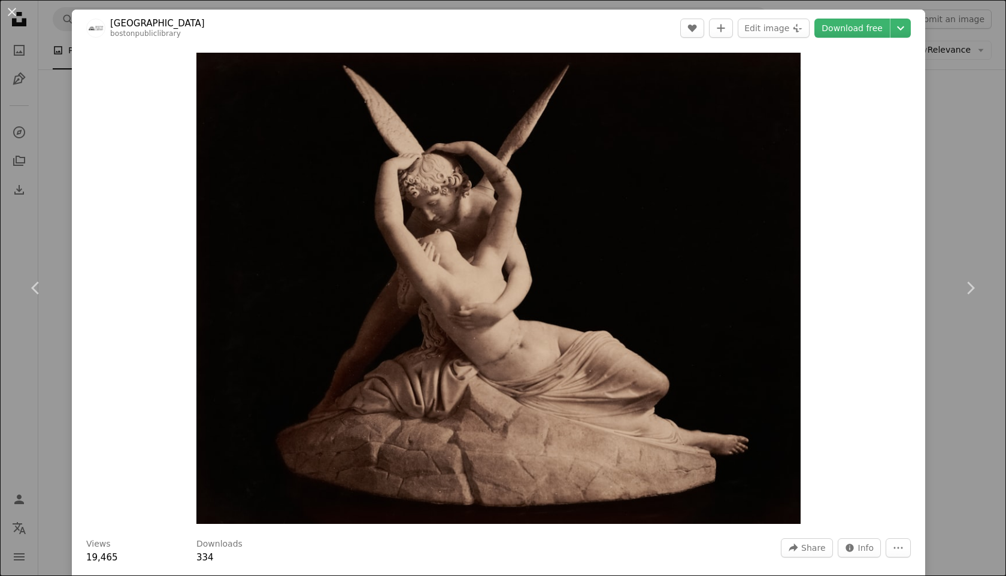
click at [785, 245] on img "Zoom in on this image" at bounding box center [498, 288] width 604 height 471
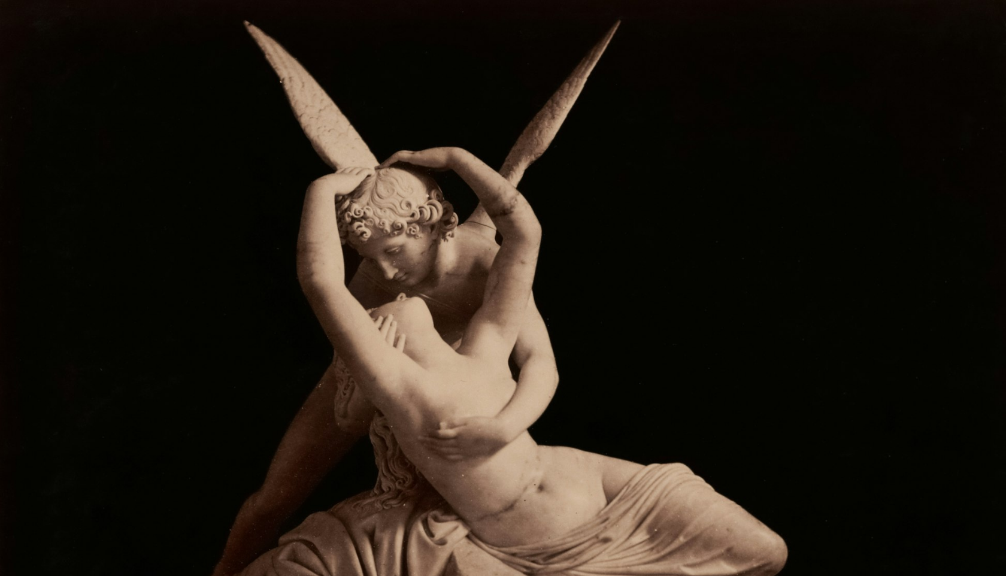
scroll to position [105, 0]
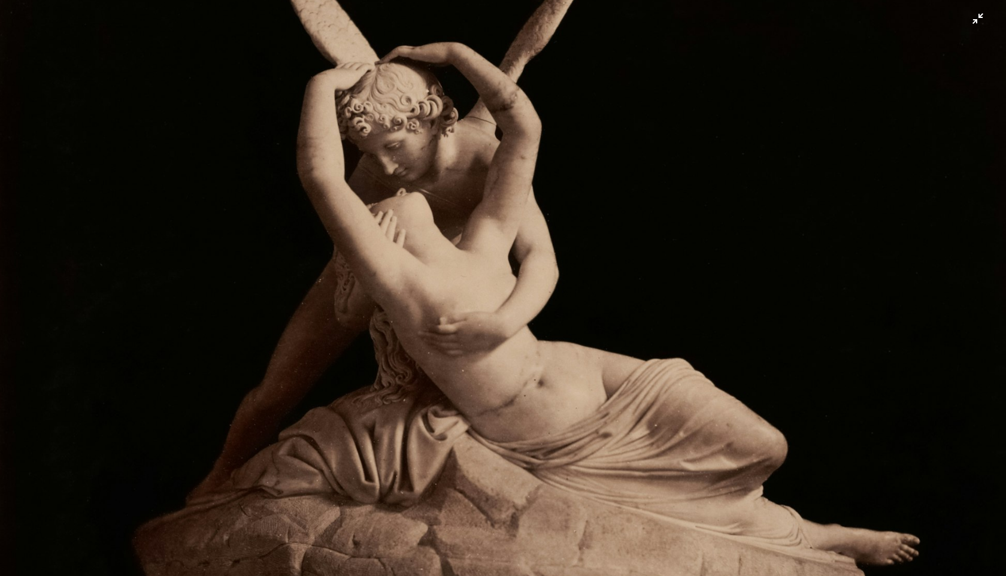
click at [645, 225] on img "Zoom out on this image" at bounding box center [503, 288] width 1008 height 786
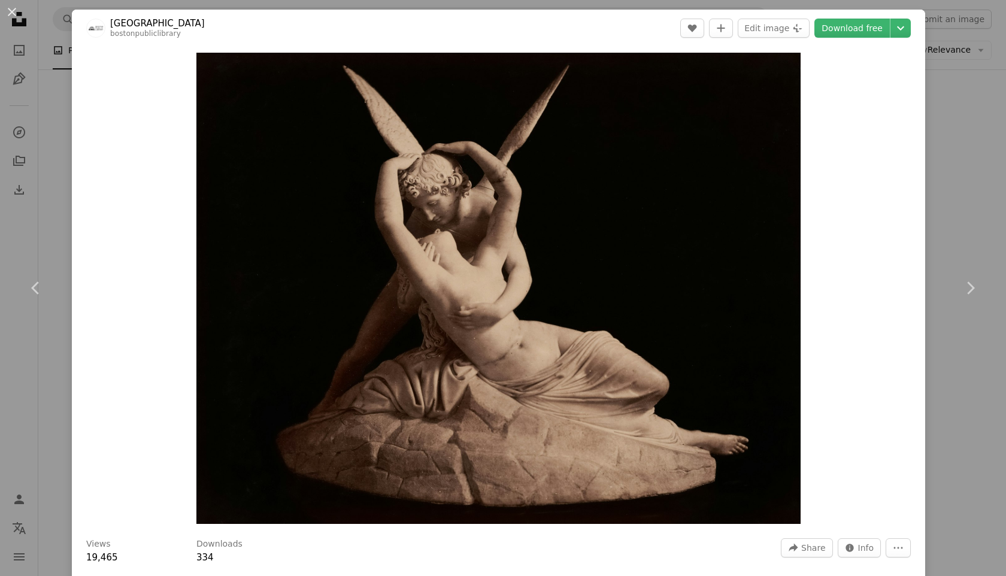
click at [1003, 167] on div "An X shape Chevron left Chevron right Boston Public Library bostonpubliclibrary…" at bounding box center [503, 288] width 1006 height 576
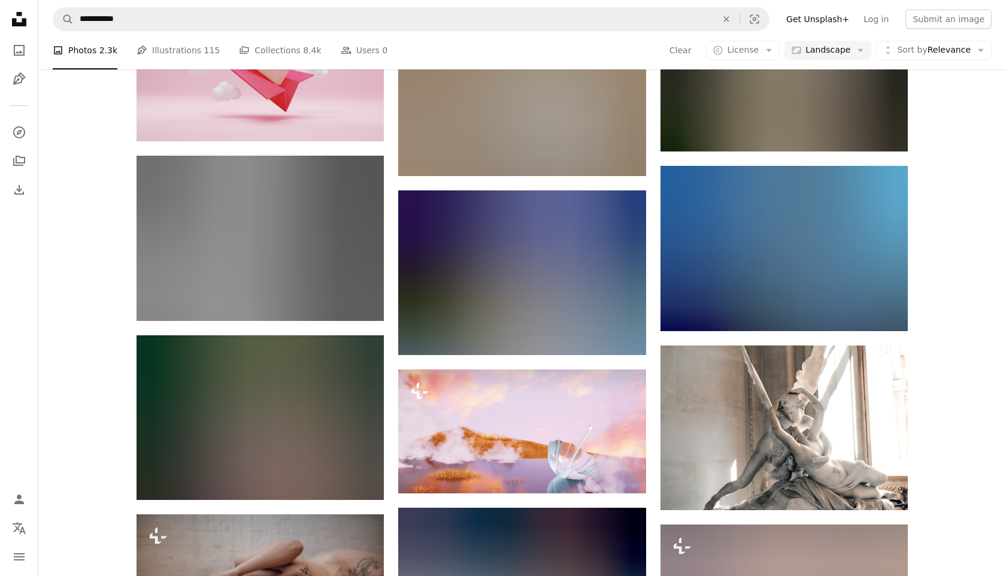
scroll to position [10556, 0]
